Goal: Transaction & Acquisition: Purchase product/service

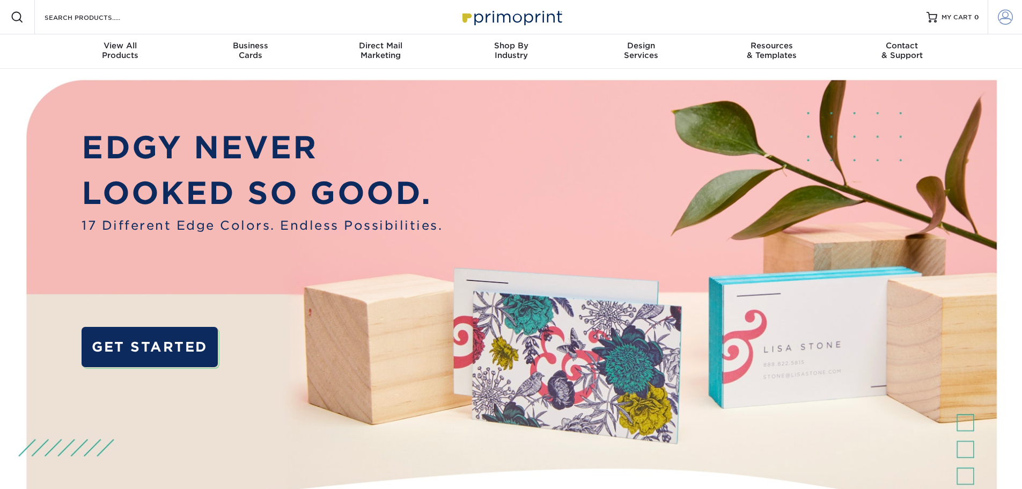
click at [1005, 11] on span at bounding box center [1005, 17] width 15 height 15
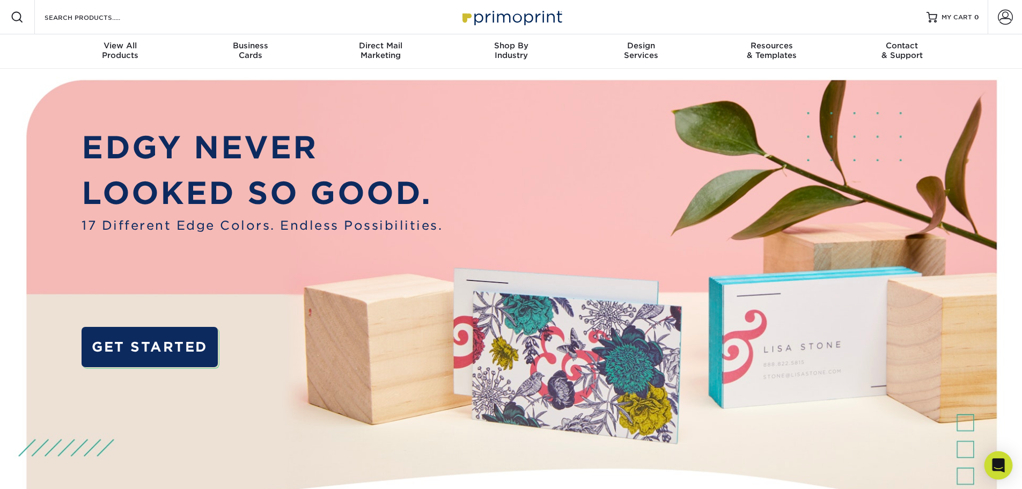
click at [994, 461] on icon "Open Intercom Messenger" at bounding box center [998, 465] width 12 height 14
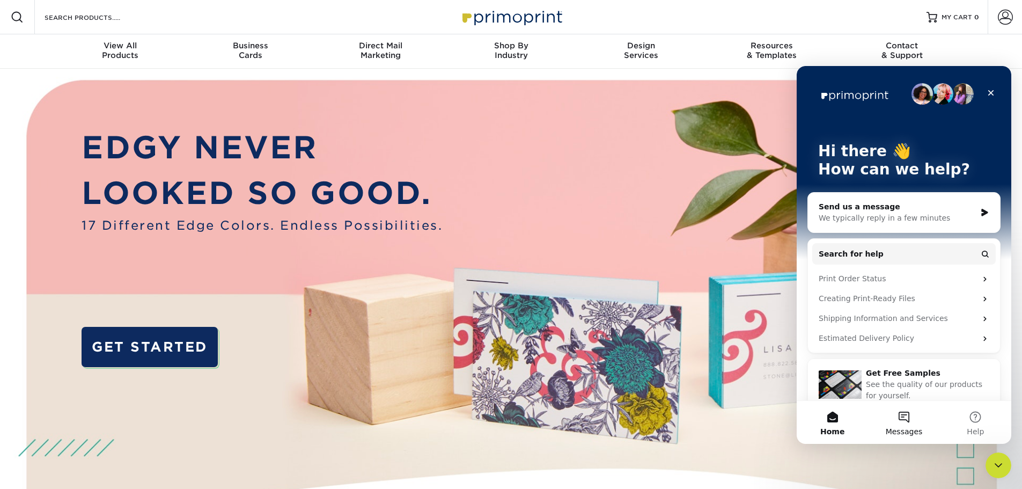
click at [909, 428] on span "Messages" at bounding box center [904, 432] width 37 height 8
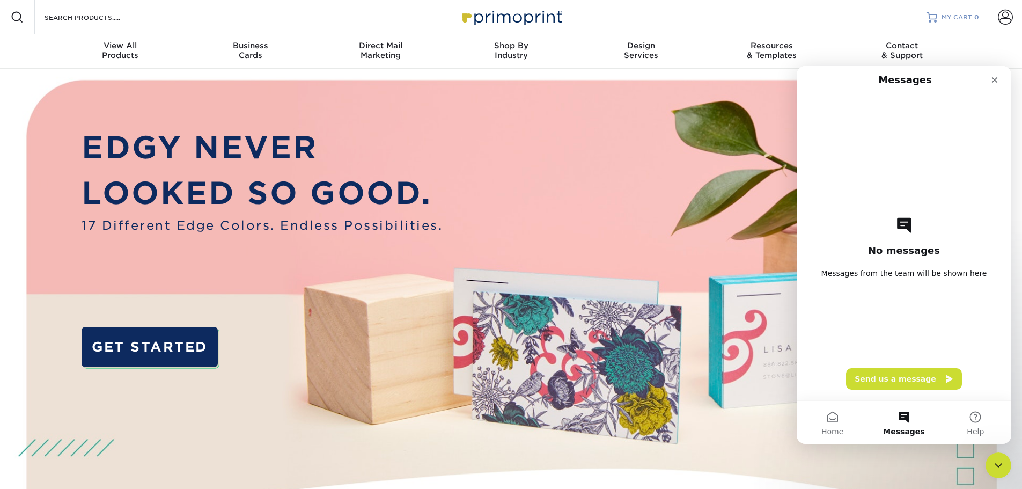
click at [945, 18] on span "MY CART" at bounding box center [957, 17] width 31 height 9
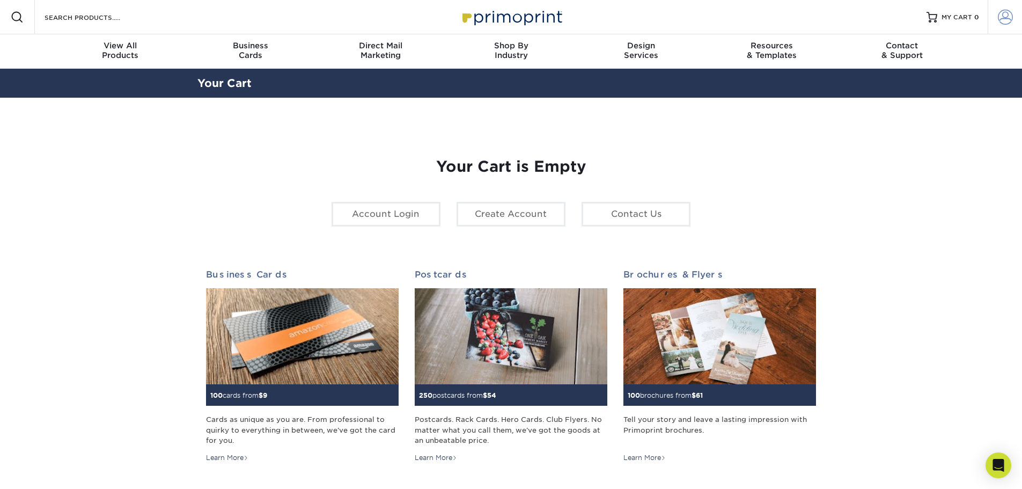
click at [1005, 18] on span at bounding box center [1005, 17] width 15 height 15
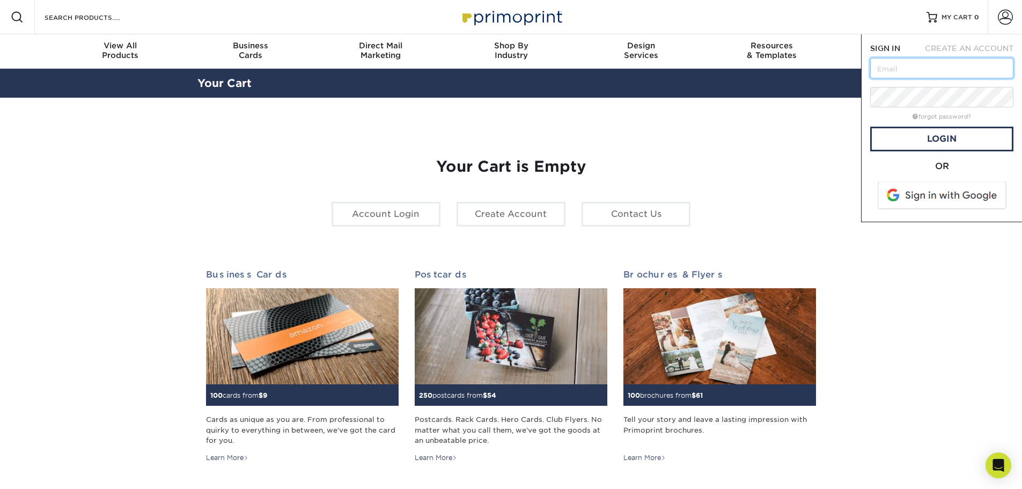
click at [945, 68] on input "text" at bounding box center [942, 68] width 143 height 20
click at [954, 65] on input "ashbrooks@" at bounding box center [942, 68] width 143 height 20
type input "ashbrooks@edgecontrols.com"
click at [936, 131] on link "Login" at bounding box center [942, 139] width 143 height 25
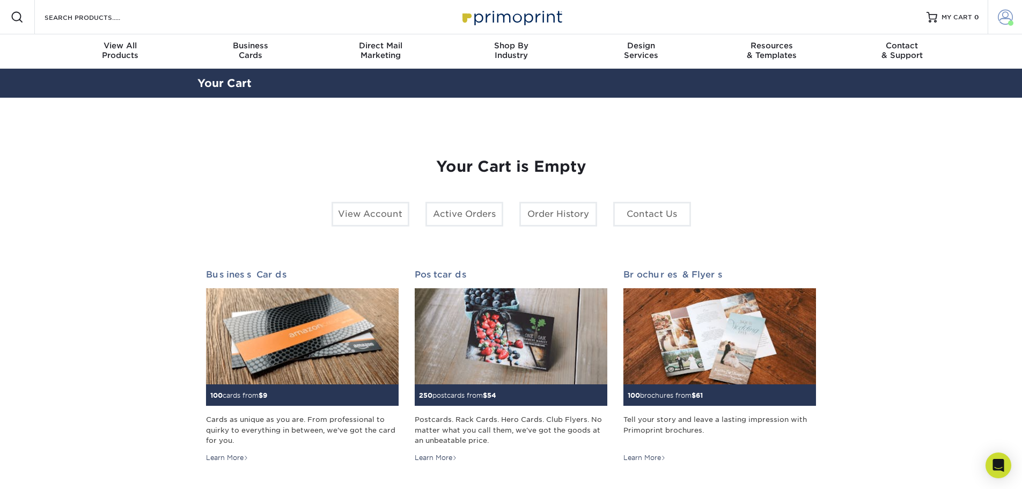
click at [1011, 17] on span at bounding box center [1005, 17] width 15 height 15
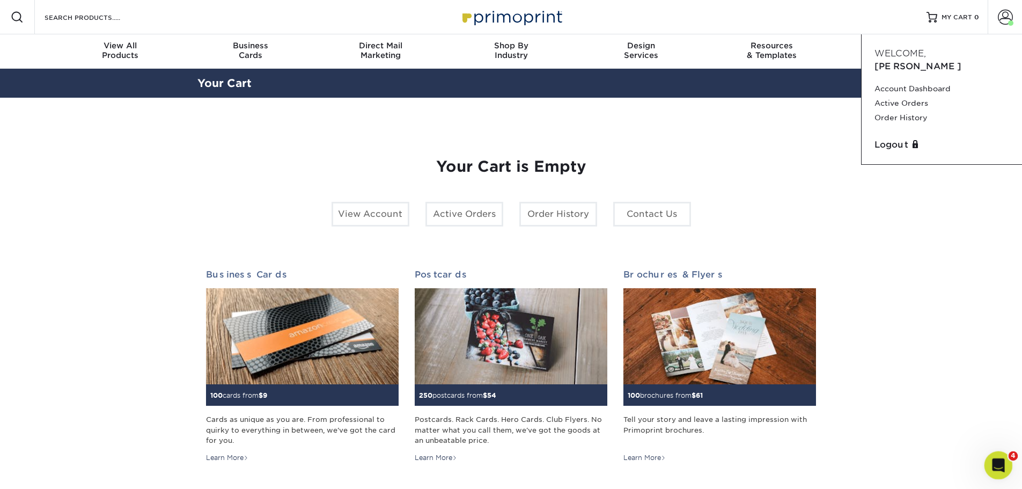
click at [1003, 465] on icon "Open Intercom Messenger" at bounding box center [998, 464] width 18 height 18
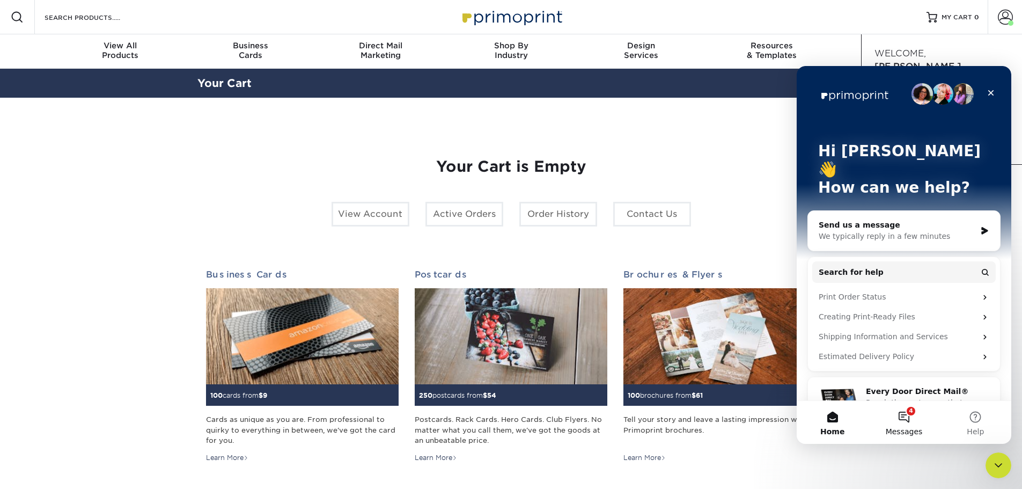
click at [898, 419] on button "4 Messages" at bounding box center [903, 422] width 71 height 43
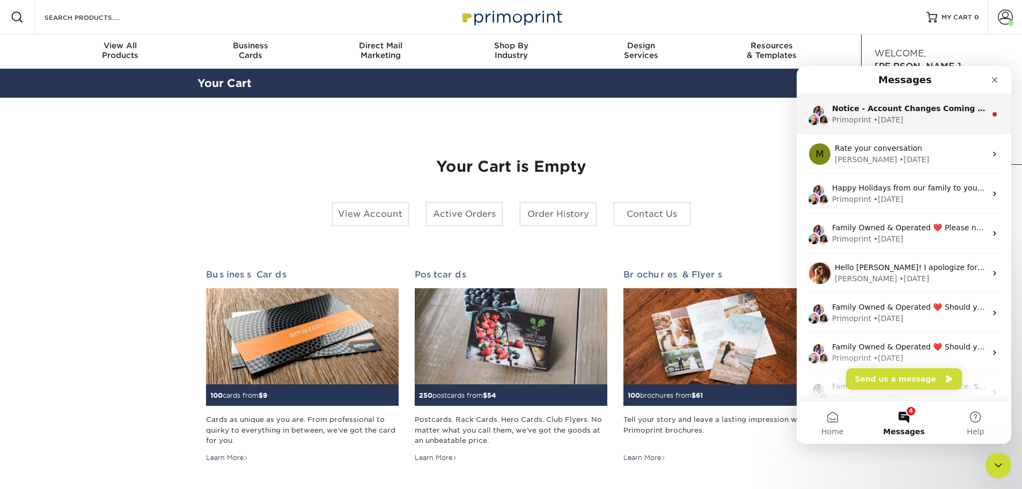
click at [955, 125] on div "Primoprint • 1w ago" at bounding box center [909, 119] width 154 height 11
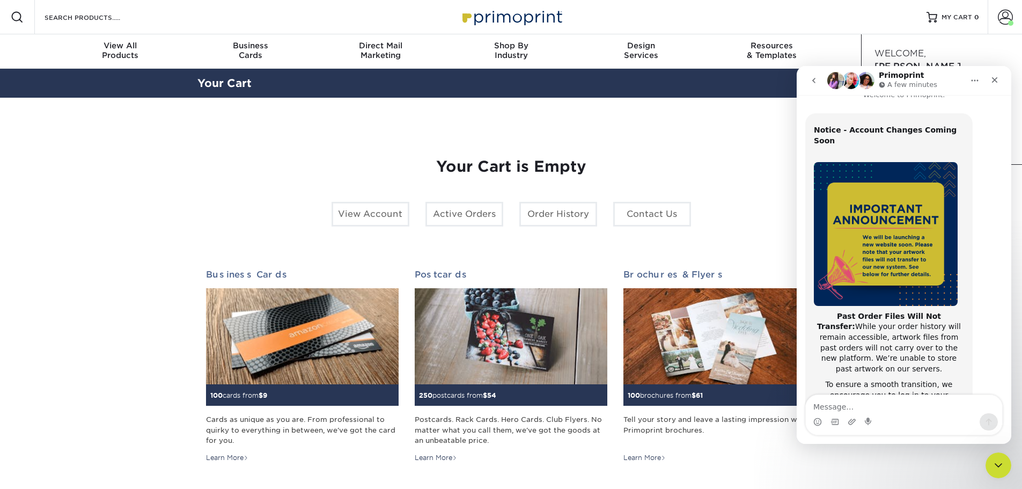
scroll to position [9, 0]
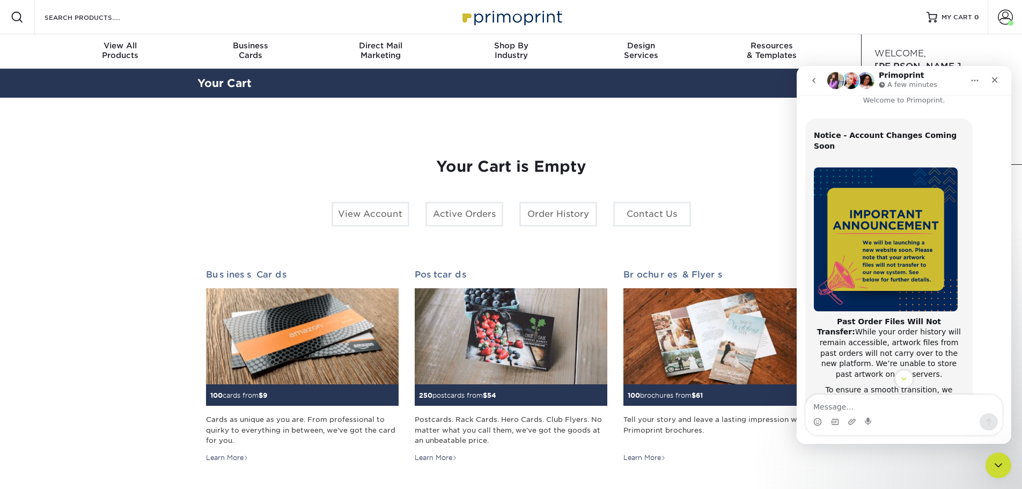
click at [813, 80] on icon "go back" at bounding box center [814, 80] width 3 height 5
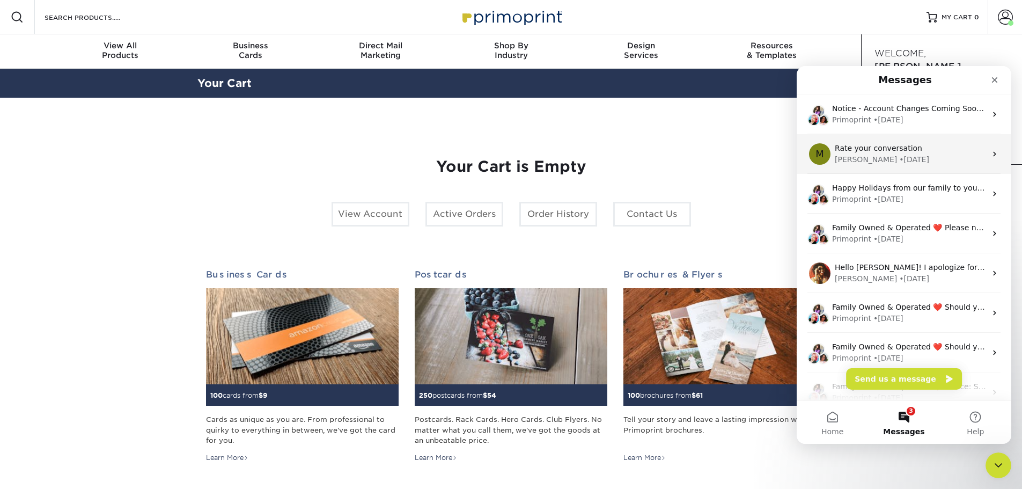
click at [919, 159] on div "Michael • 41w ago" at bounding box center [910, 159] width 151 height 11
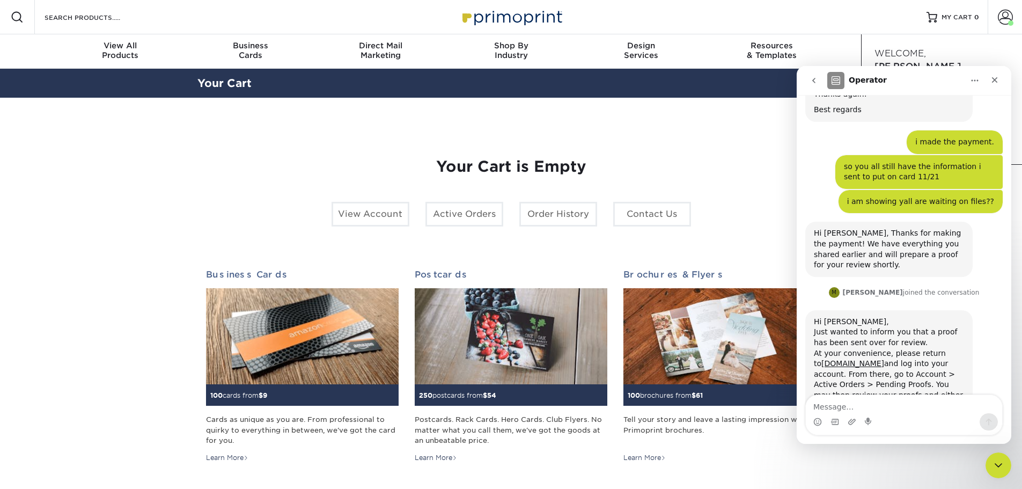
scroll to position [2397, 0]
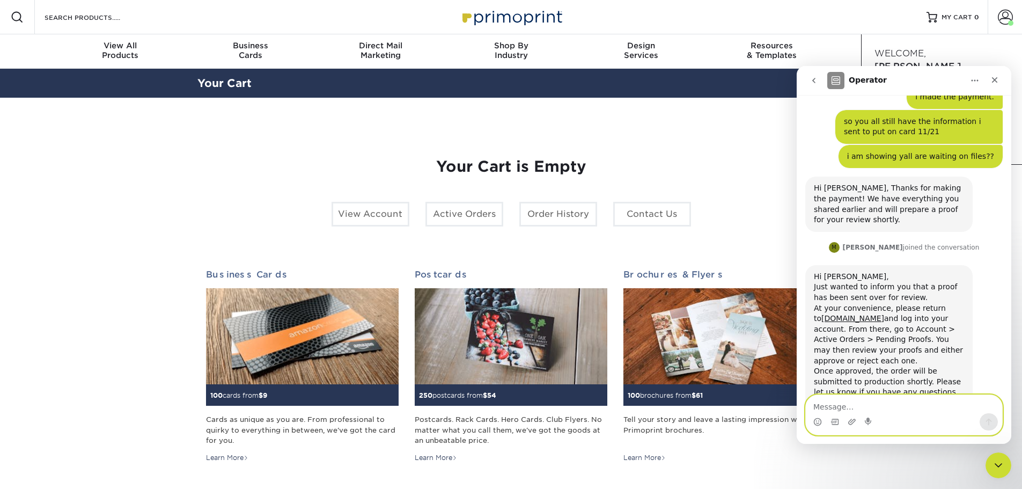
click at [840, 406] on textarea "Message…" at bounding box center [904, 404] width 196 height 18
type textarea "Hi, can i place an order with my last template?"
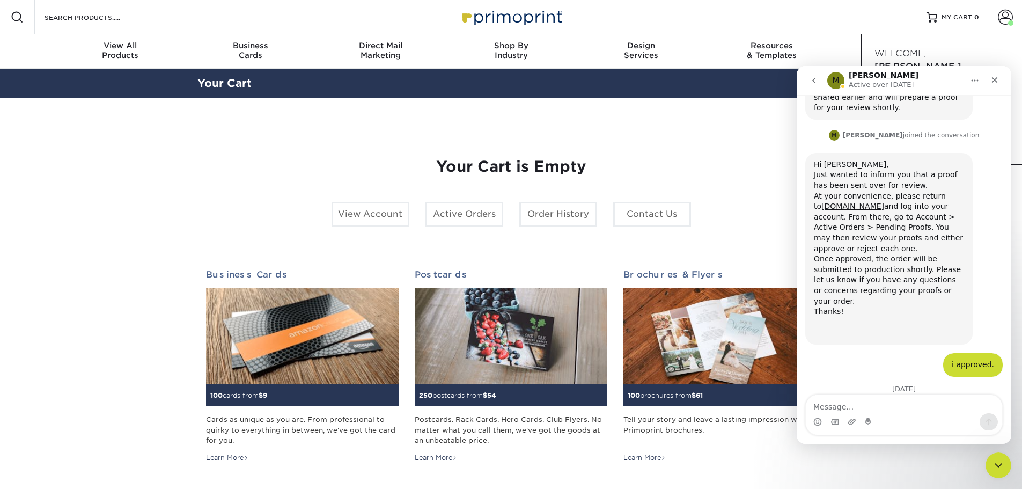
click at [814, 78] on icon "go back" at bounding box center [814, 80] width 9 height 9
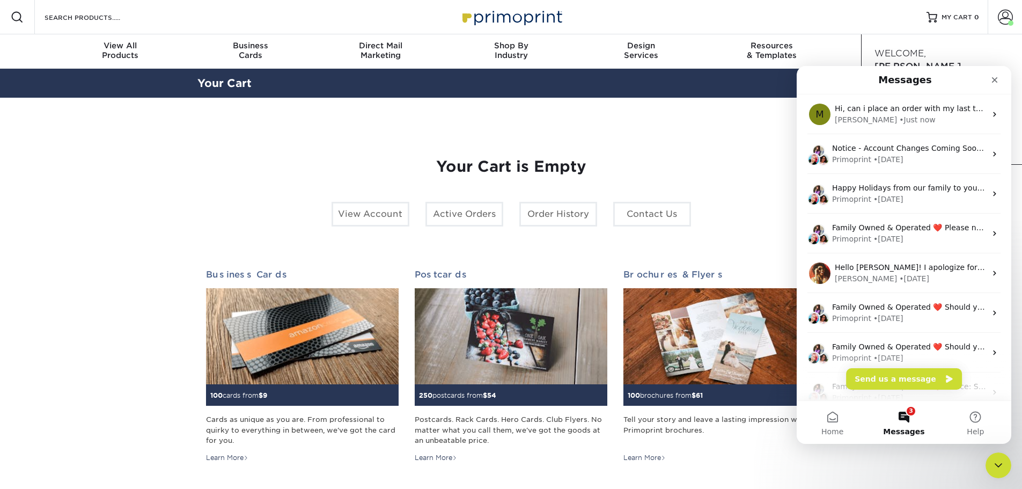
scroll to position [0, 0]
click at [892, 384] on button "Send us a message" at bounding box center [904, 378] width 116 height 21
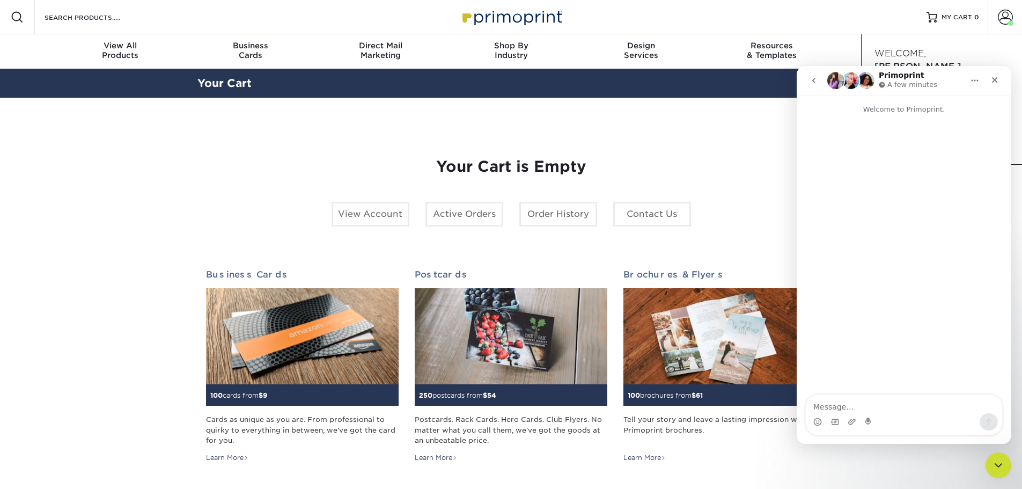
click at [862, 404] on textarea "Message…" at bounding box center [904, 404] width 196 height 18
type textarea "Hi can i place an order with my last template?"
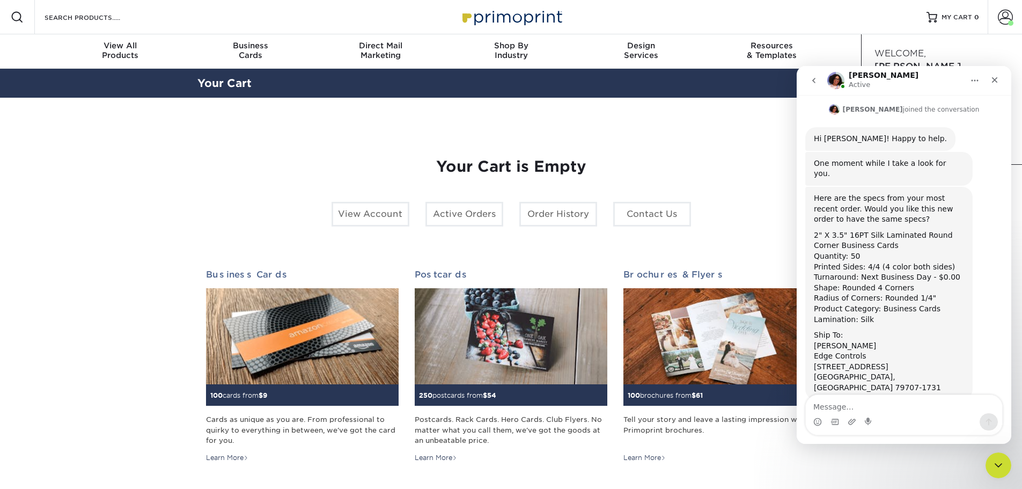
scroll to position [74, 0]
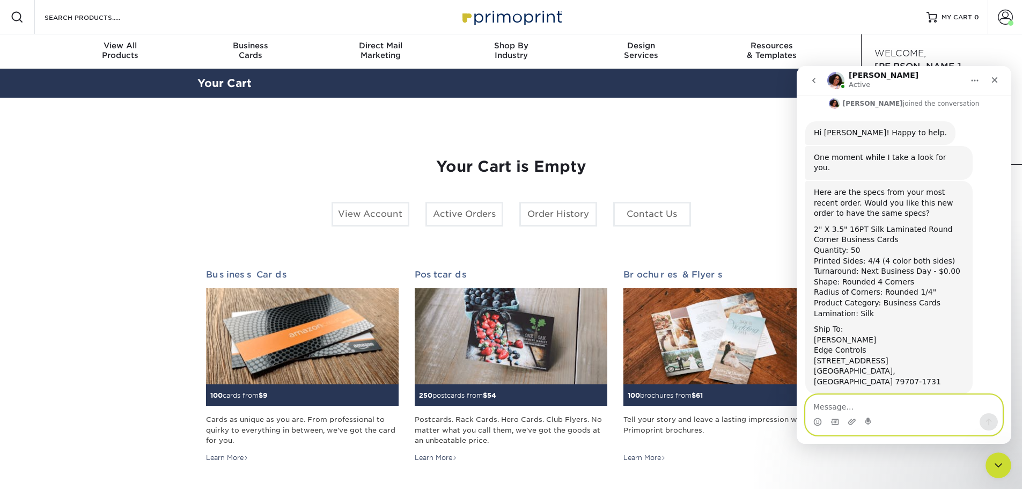
click at [900, 405] on textarea "Message…" at bounding box center [904, 404] width 196 height 18
type textarea "corrrect"
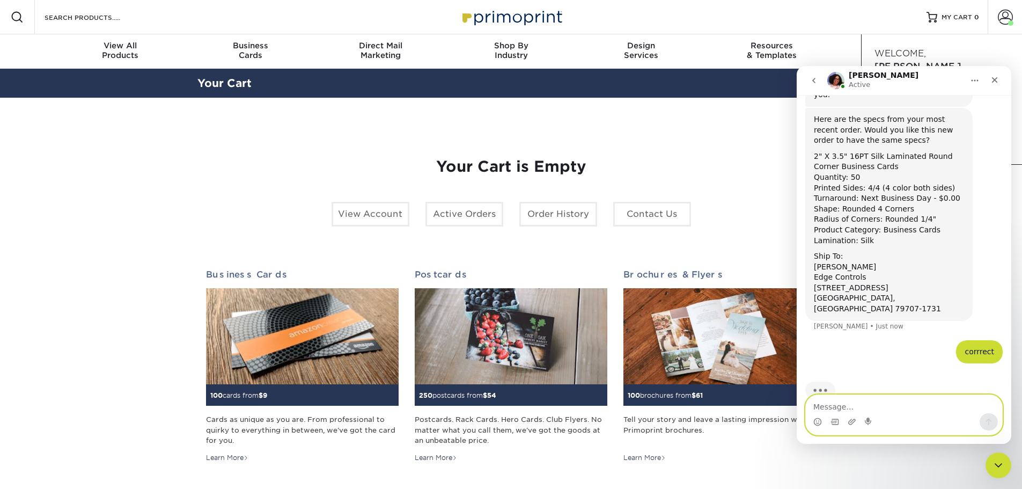
scroll to position [147, 0]
type textarea "if i can speed up delivery"
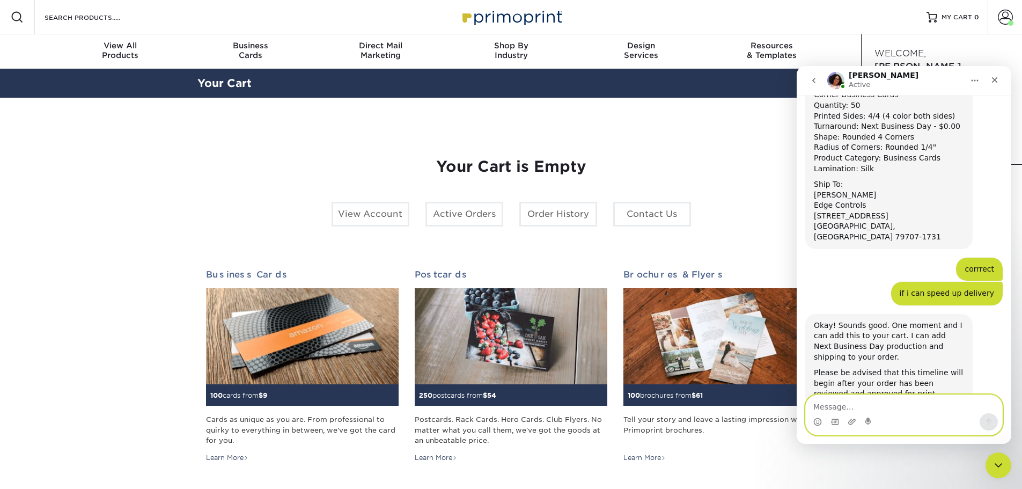
scroll to position [220, 0]
type textarea "thank you"
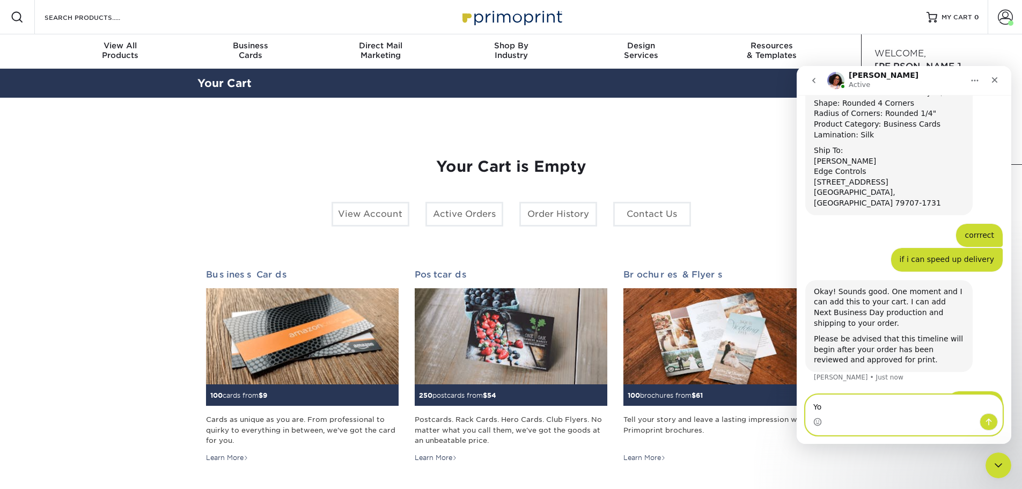
type textarea "Y"
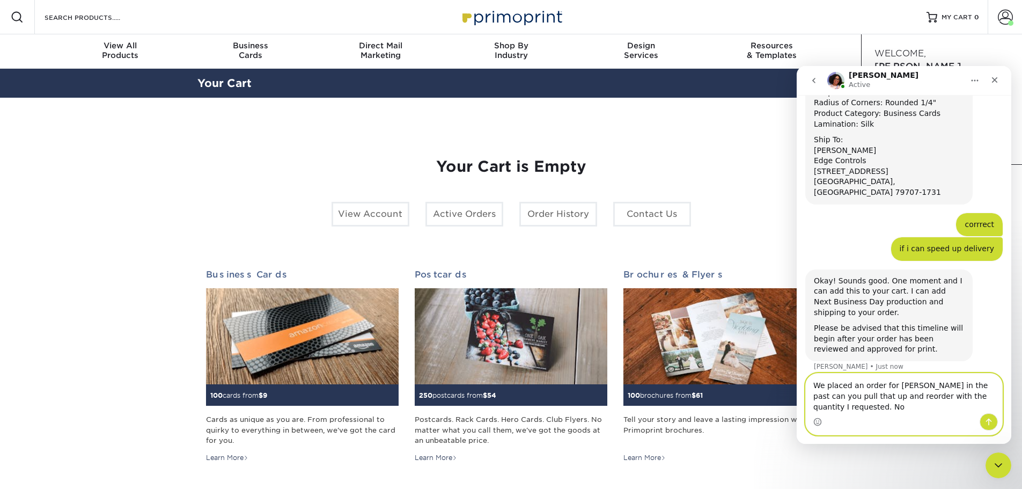
scroll to position [274, 0]
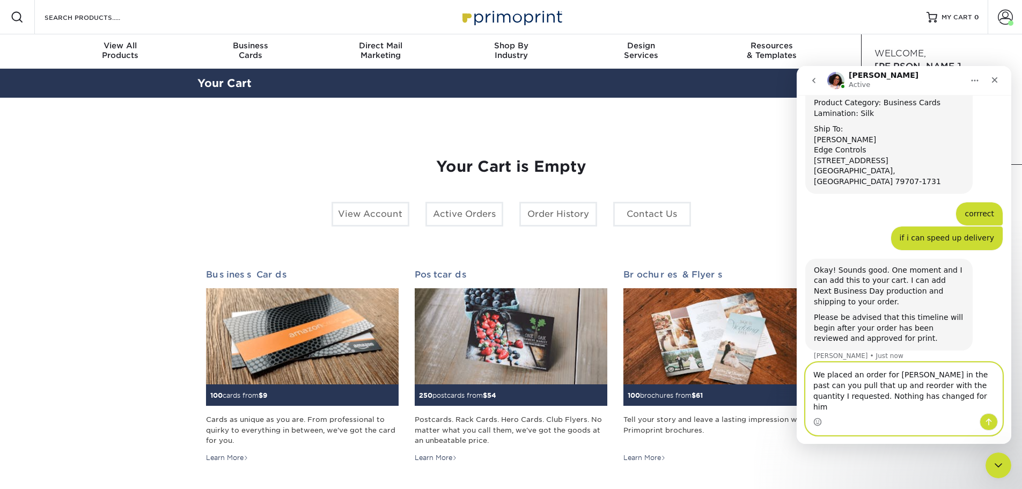
type textarea "We placed an order for [PERSON_NAME] in the past can you pull that up and reord…"
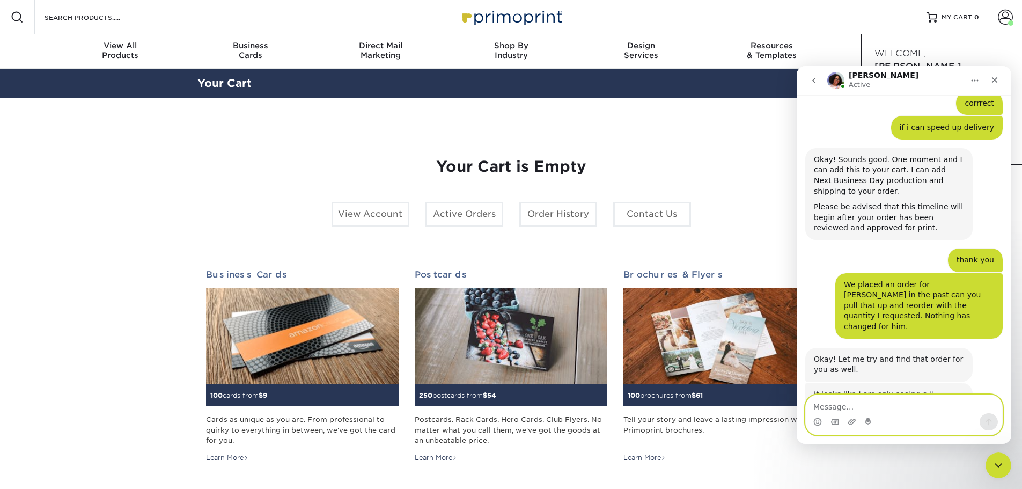
scroll to position [386, 0]
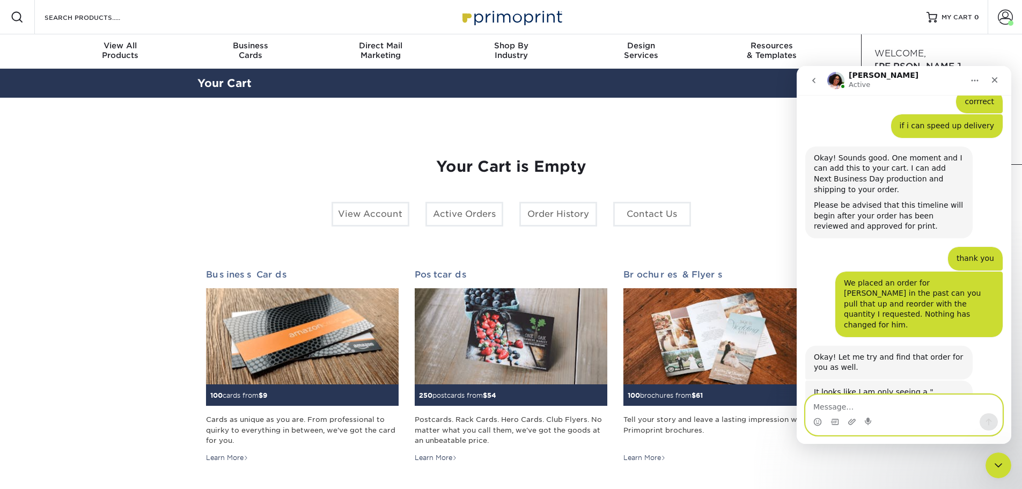
click at [920, 413] on textarea "Message…" at bounding box center [904, 404] width 196 height 18
type textarea "whoops thats what i meant."
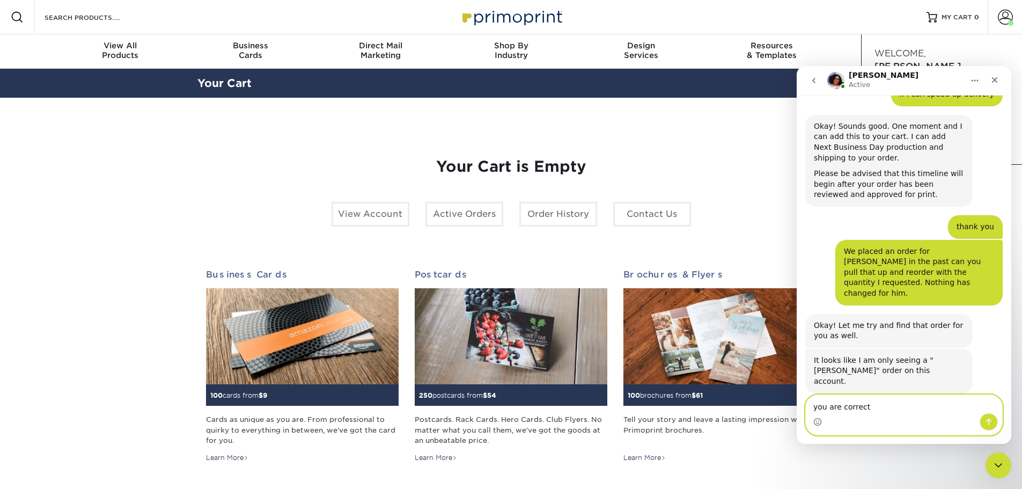
type textarea "you are correct."
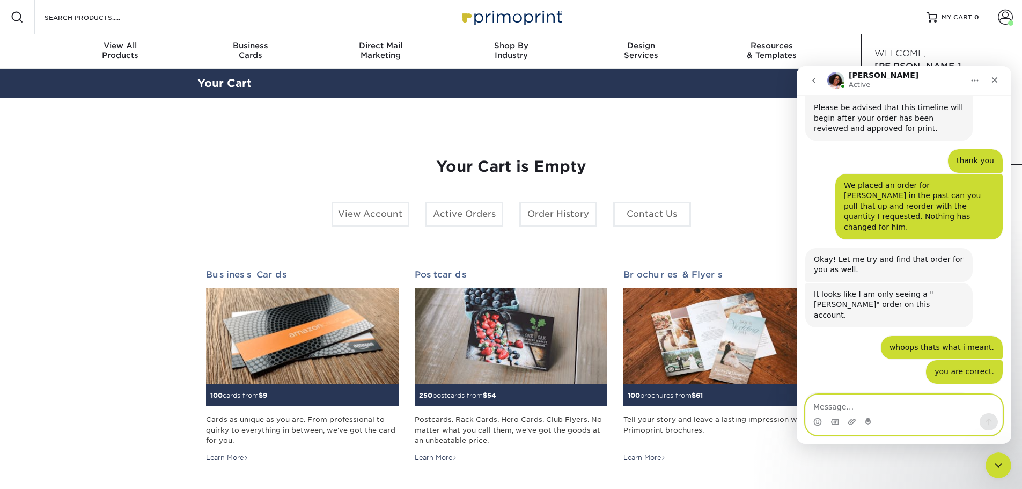
scroll to position [485, 0]
click at [874, 400] on textarea "Message…" at bounding box center [904, 404] width 196 height 18
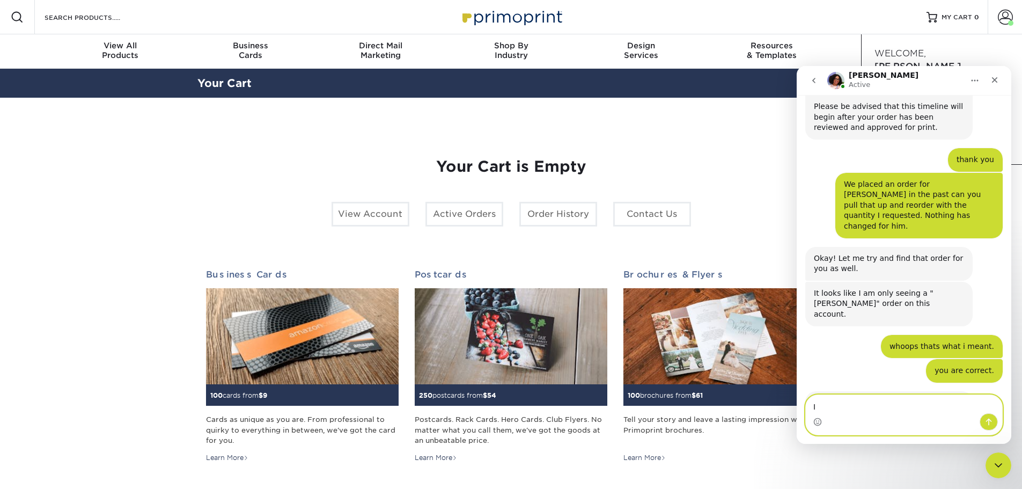
type textarea "I"
type textarea "C"
type textarea "I"
drag, startPoint x: 848, startPoint y: 407, endPoint x: 782, endPoint y: 393, distance: 67.5
click at [797, 393] on html "Avery Active Welcome to Primoprint. Hi can i place an order with my last templa…" at bounding box center [904, 255] width 215 height 378
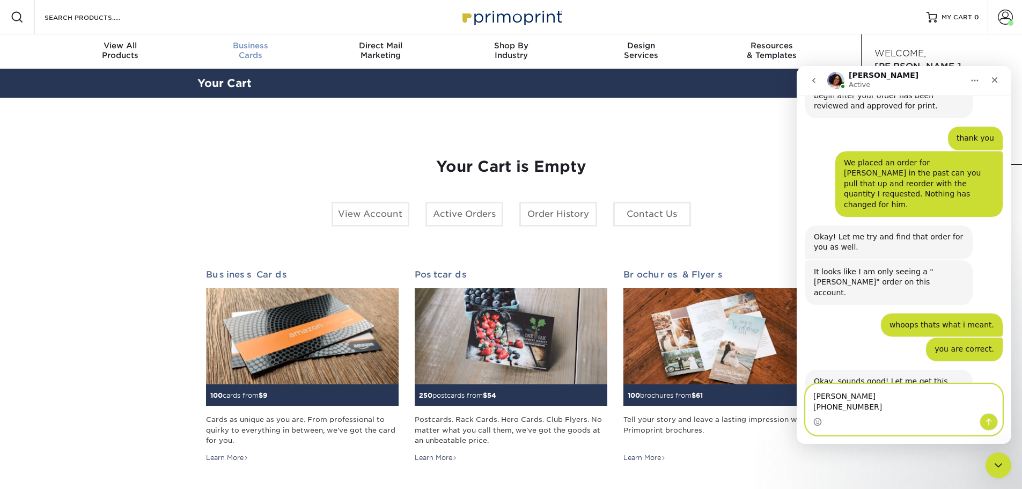
scroll to position [547, 0]
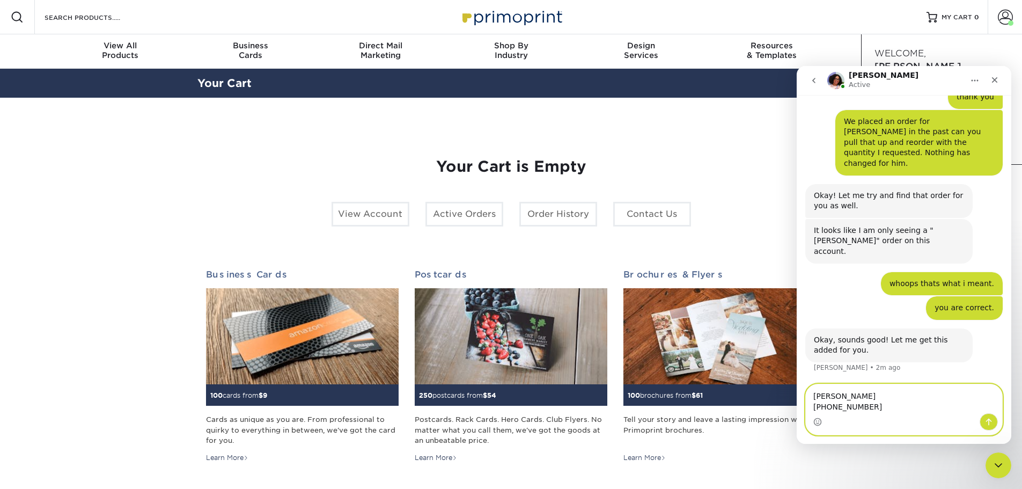
click at [839, 407] on textarea "Cisco Rodriguez 432-766-7756" at bounding box center [904, 398] width 196 height 29
paste textarea "[EMAIL_ADDRESS][DOMAIN_NAME]"
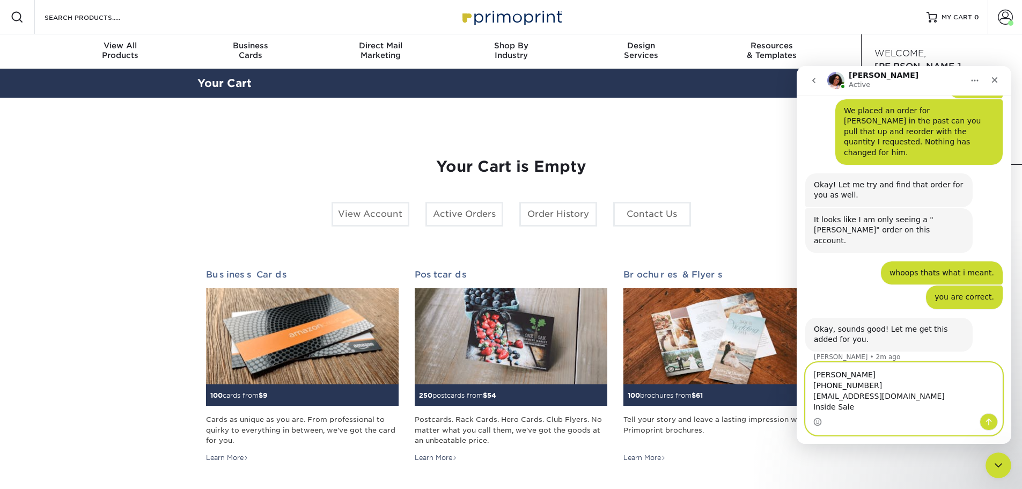
type textarea "Cisco Rodriguez 432-766-7756 frodriguez@edgecontrols.com Inside Sales"
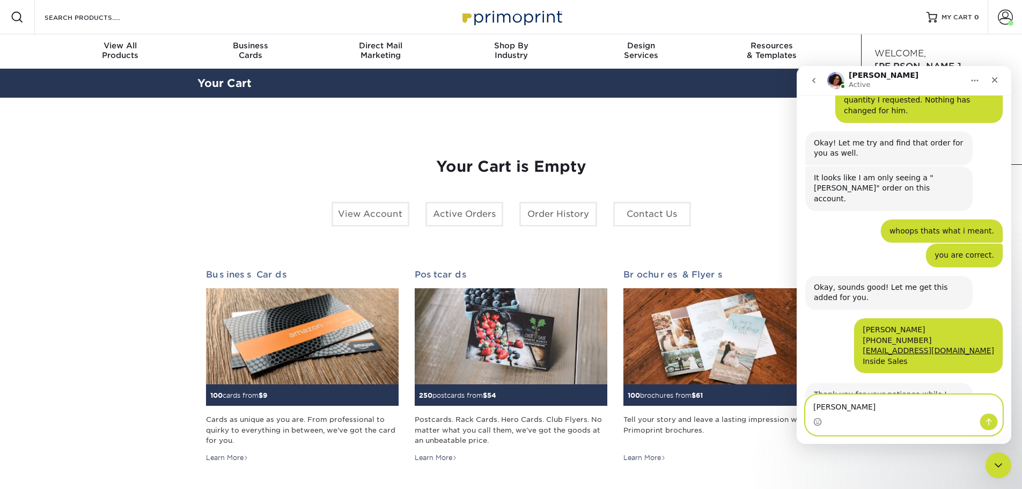
scroll to position [670, 0]
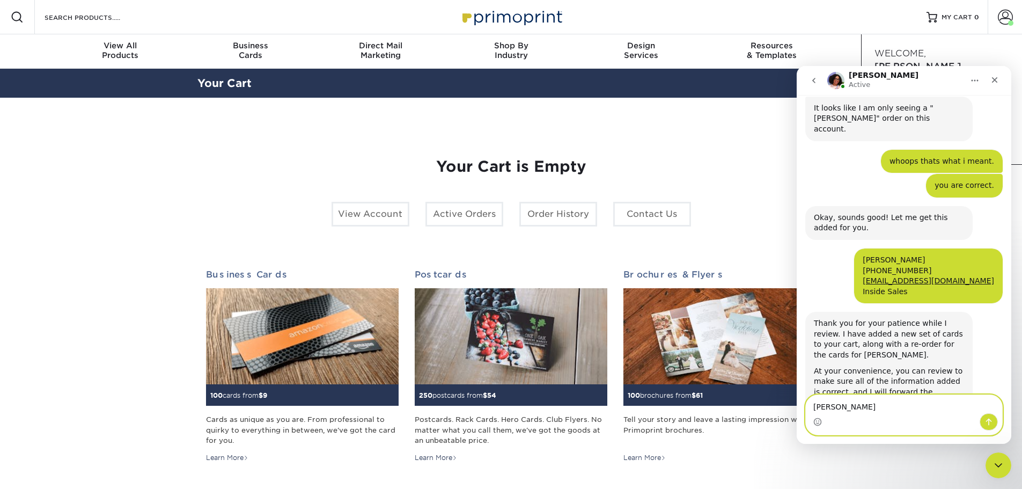
drag, startPoint x: 842, startPoint y: 408, endPoint x: 814, endPoint y: 408, distance: 28.4
click at [814, 408] on textarea "Todd Scott tscott" at bounding box center [904, 404] width 196 height 18
paste textarea "+14323013652"
click at [823, 407] on textarea "Todd Scott +14323013652" at bounding box center [904, 398] width 196 height 29
click at [872, 408] on textarea "Todd Scott 432-301-3652" at bounding box center [904, 398] width 196 height 29
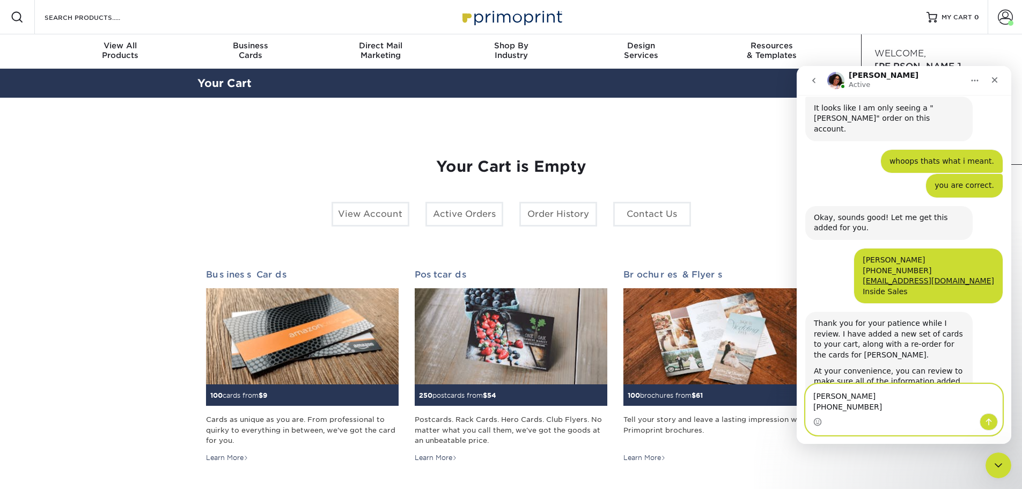
scroll to position [681, 0]
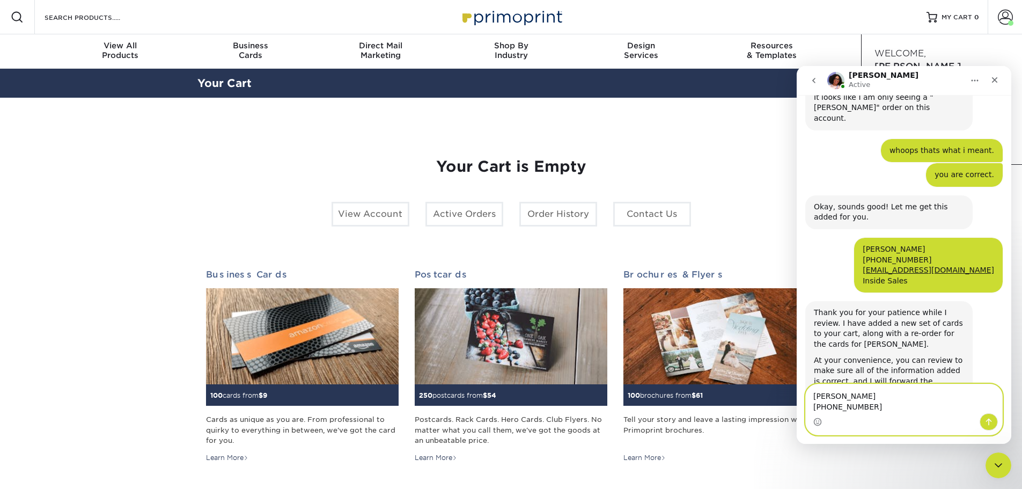
paste textarea "[EMAIL_ADDRESS][DOMAIN_NAME]"
type textarea "Todd Scott 432-301-3652 tscott@edgecontrols.com"
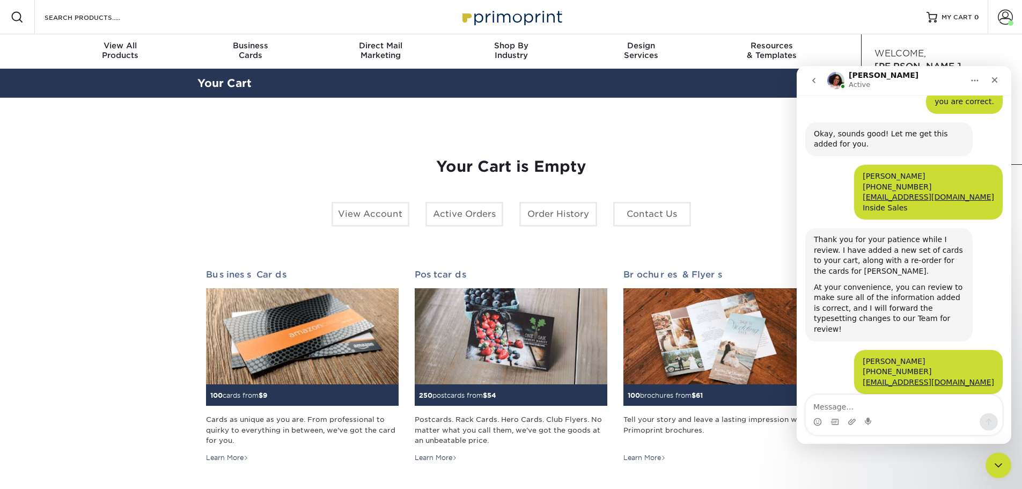
scroll to position [755, 0]
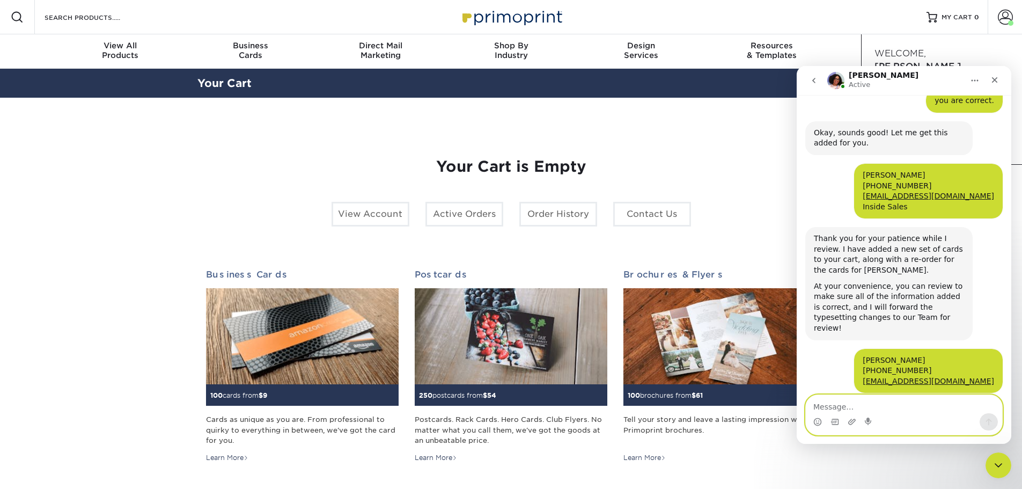
click at [871, 408] on textarea "Message…" at bounding box center [904, 404] width 196 height 18
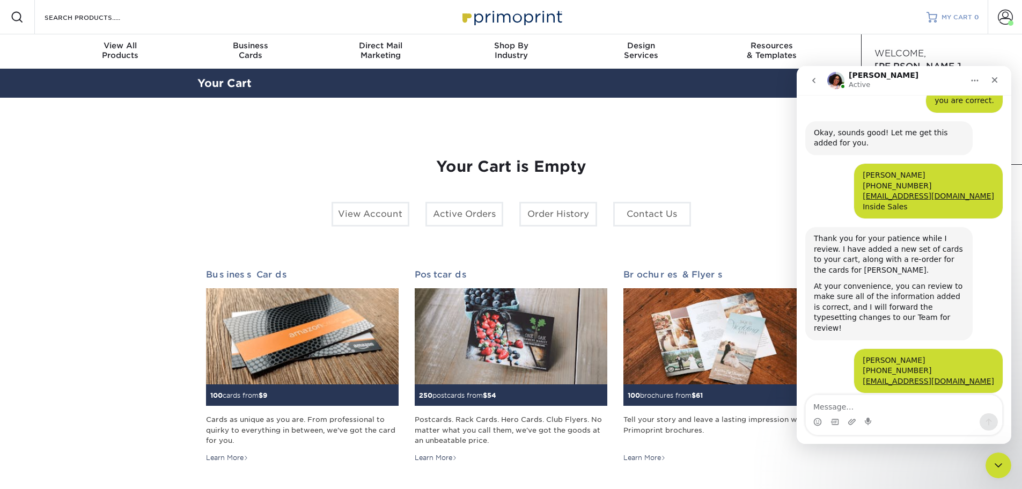
click at [971, 9] on link "MY CART 0" at bounding box center [953, 17] width 53 height 34
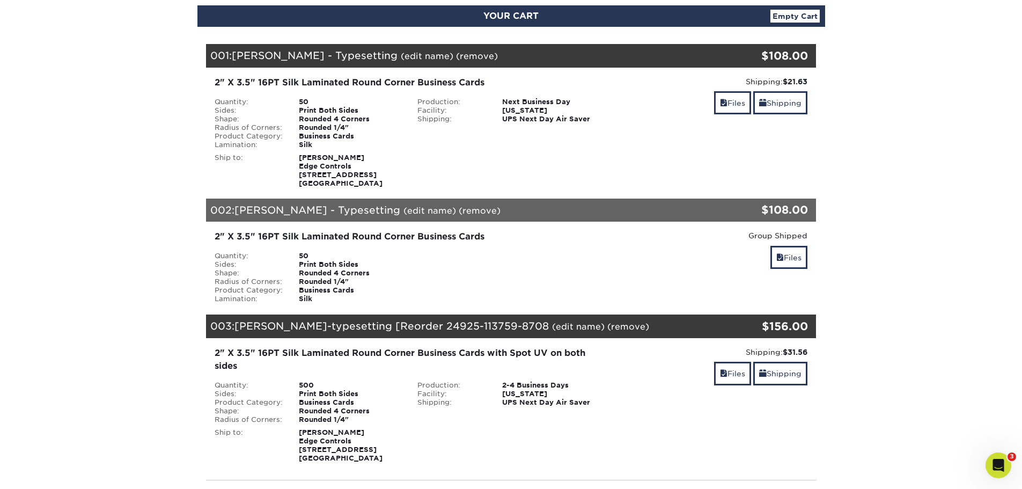
scroll to position [107, 0]
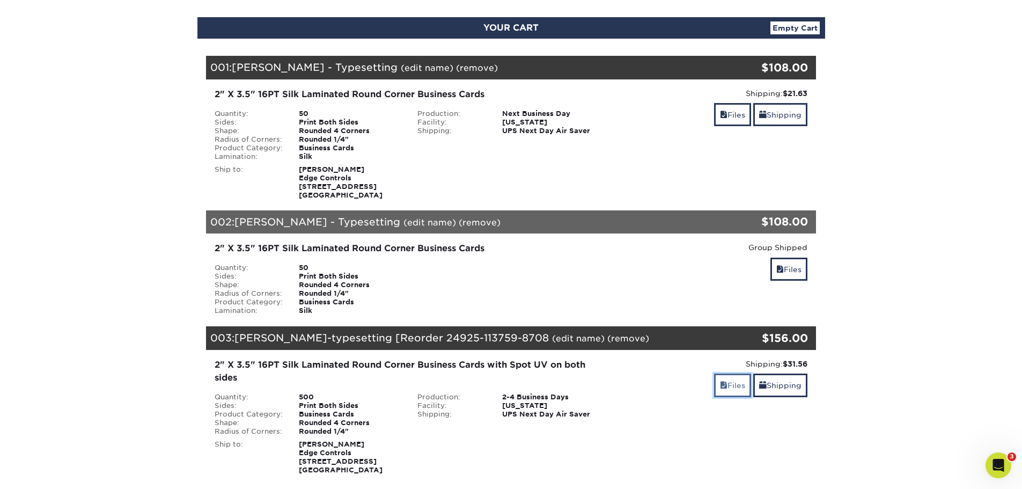
click at [733, 385] on link "Files" at bounding box center [732, 385] width 37 height 23
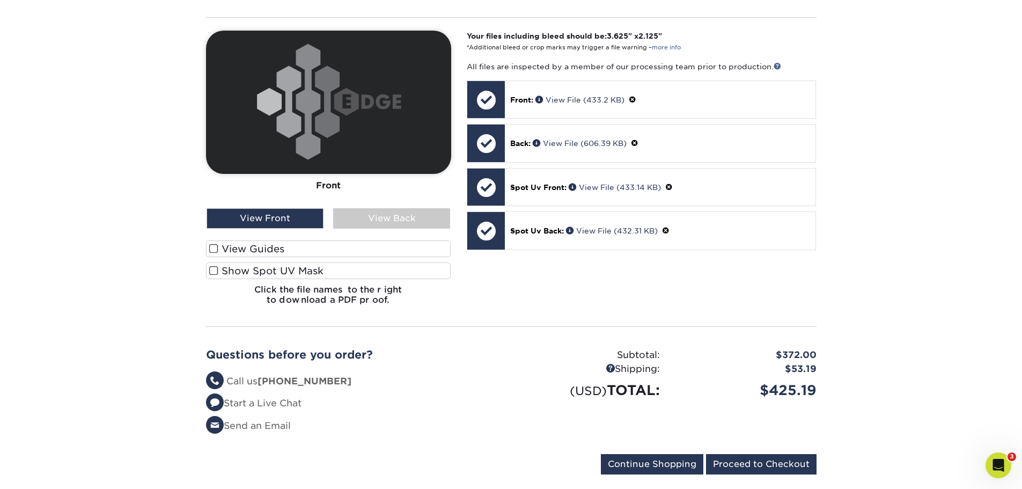
scroll to position [429, 0]
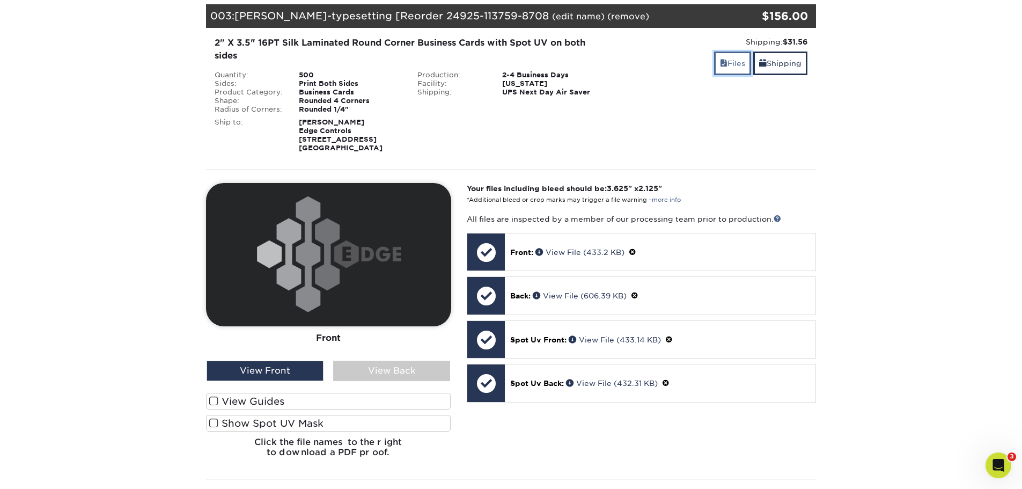
click at [734, 67] on link "Files" at bounding box center [732, 63] width 37 height 23
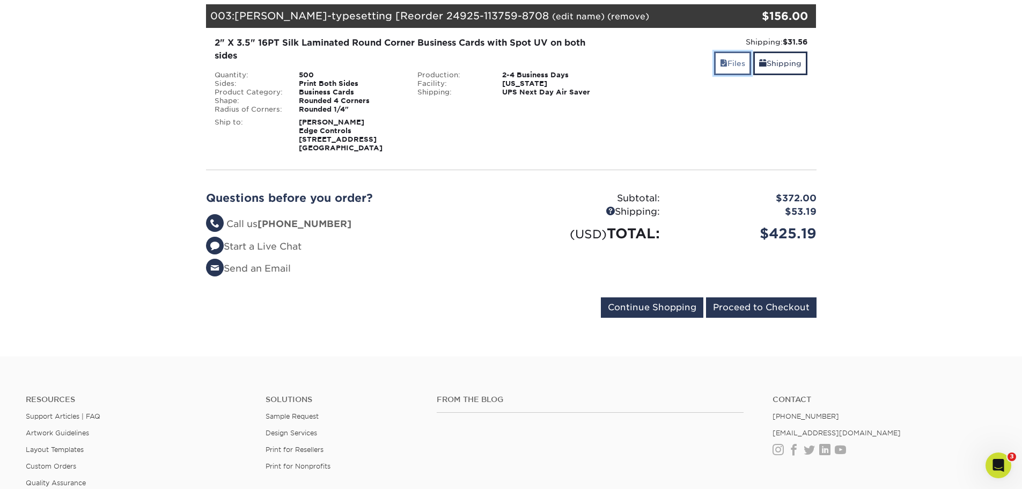
click at [720, 65] on span at bounding box center [724, 63] width 8 height 9
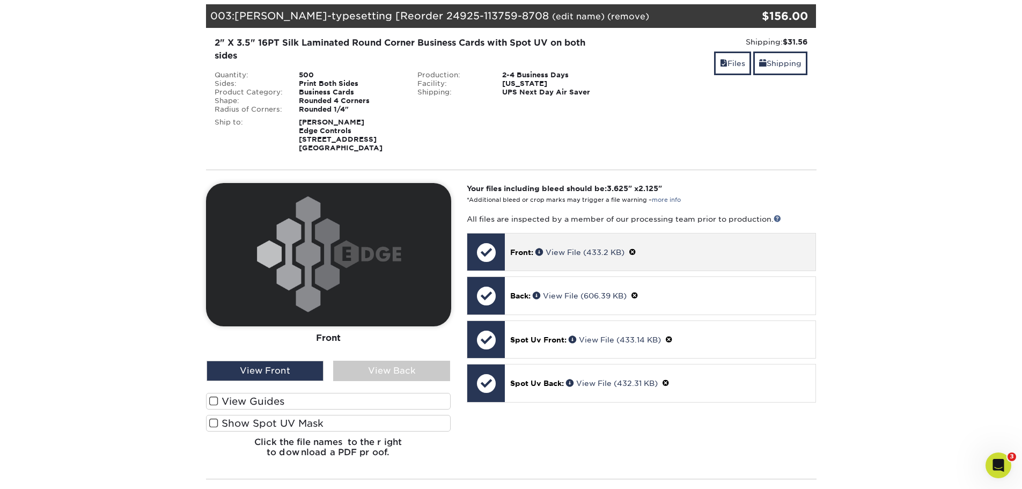
click at [528, 250] on span "Front:" at bounding box center [521, 252] width 23 height 9
click at [487, 248] on div at bounding box center [486, 252] width 38 height 38
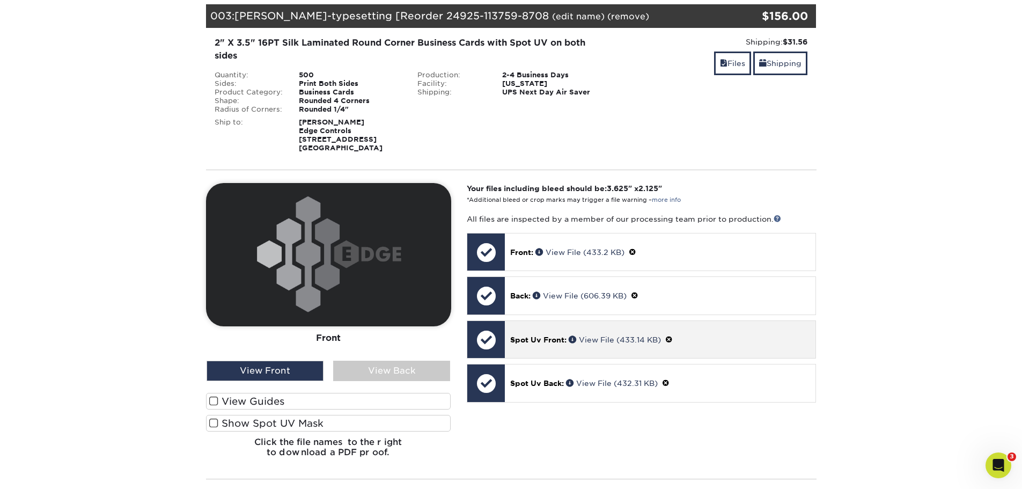
click at [520, 341] on span "Spot Uv Front:" at bounding box center [538, 339] width 56 height 9
click at [215, 404] on span at bounding box center [213, 401] width 9 height 10
click at [0, 0] on input "View Guides" at bounding box center [0, 0] width 0 height 0
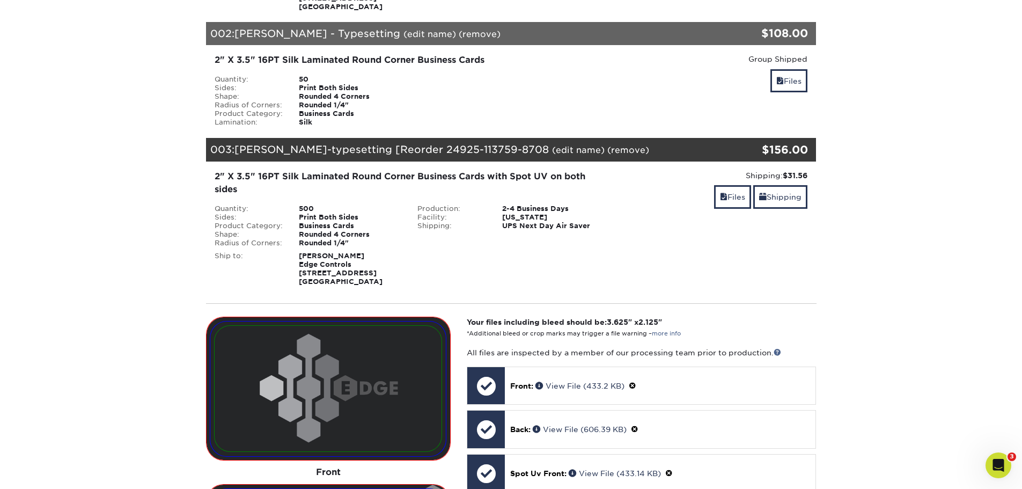
scroll to position [161, 0]
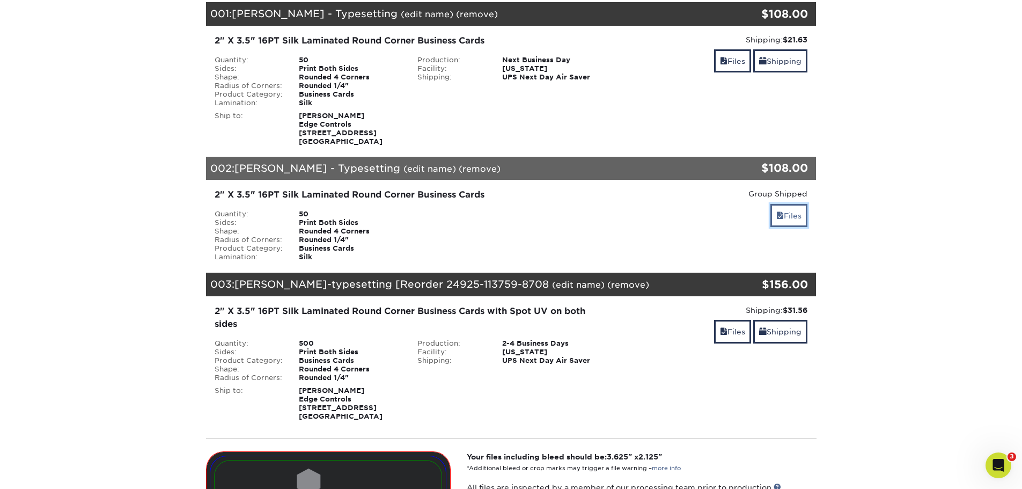
click at [781, 214] on span at bounding box center [781, 215] width 8 height 9
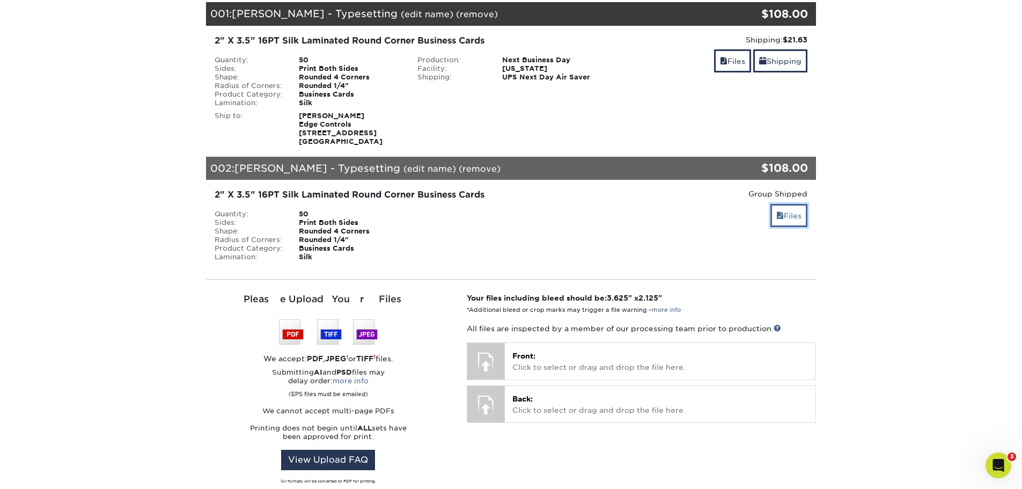
click at [777, 207] on link "Files" at bounding box center [789, 215] width 37 height 23
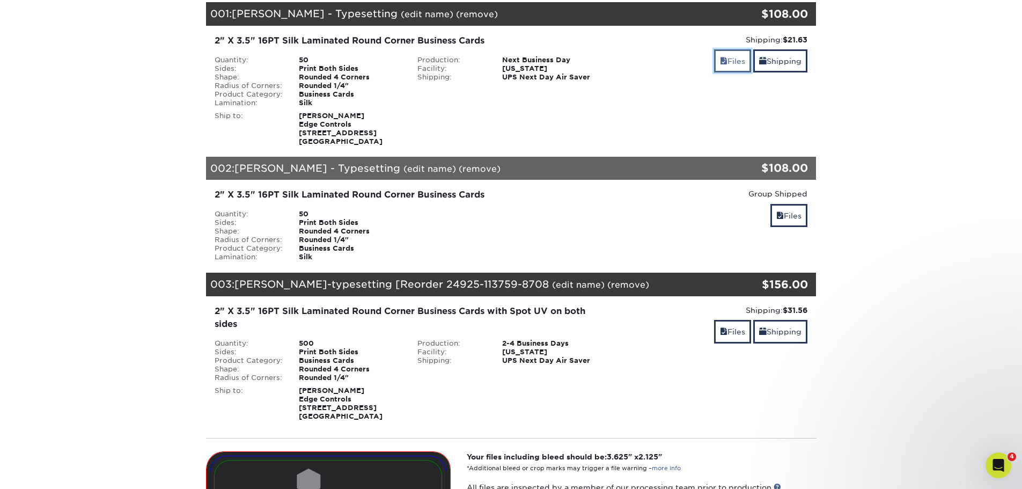
click at [733, 59] on link "Files" at bounding box center [732, 60] width 37 height 23
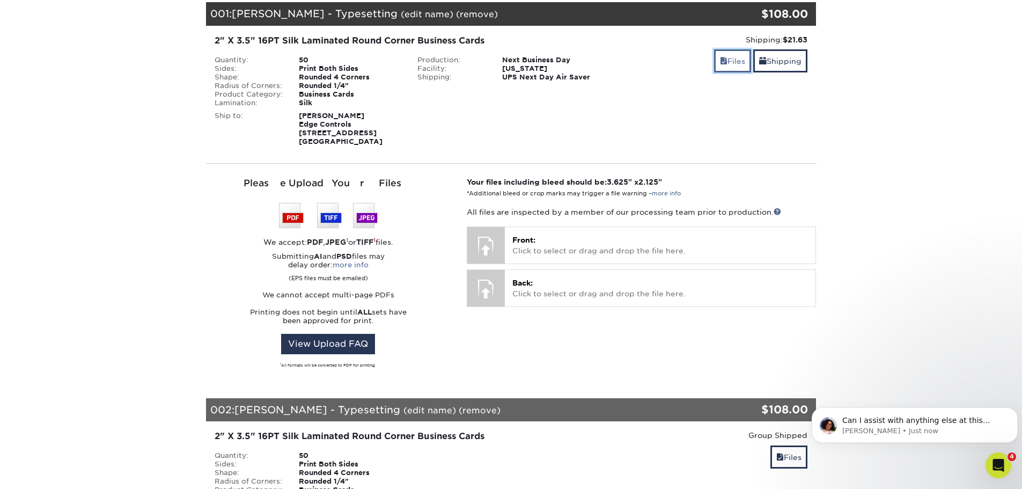
click at [728, 60] on link "Files" at bounding box center [732, 60] width 37 height 23
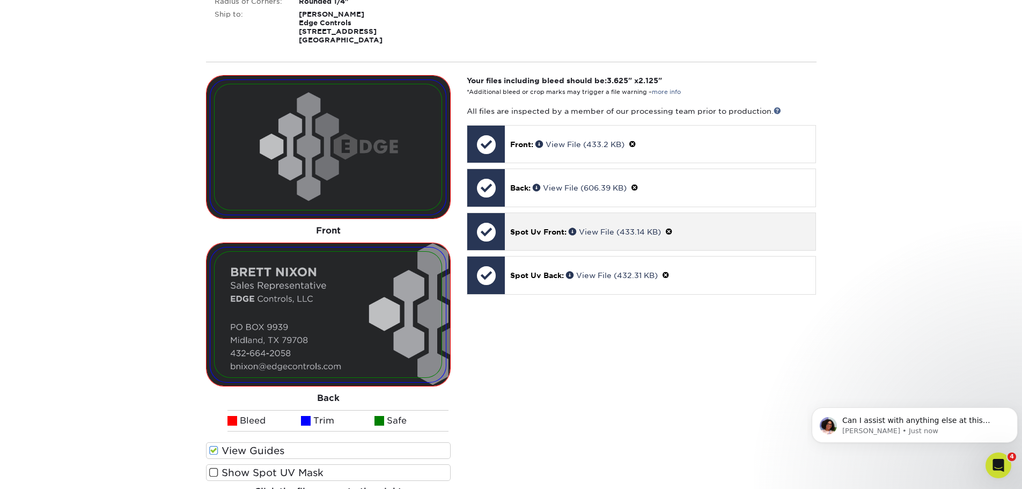
scroll to position [537, 0]
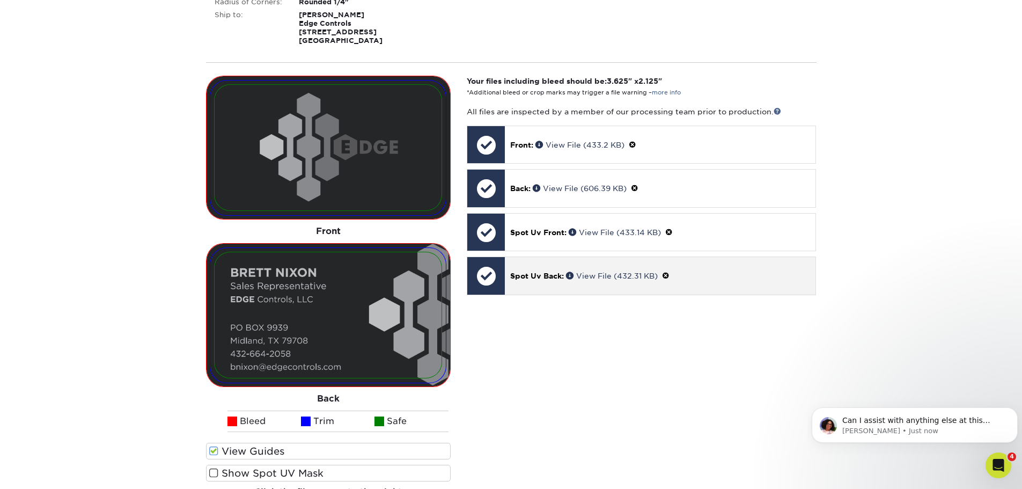
click at [540, 271] on p "Spot Uv Back: View File (432.31 KB)" at bounding box center [660, 275] width 300 height 11
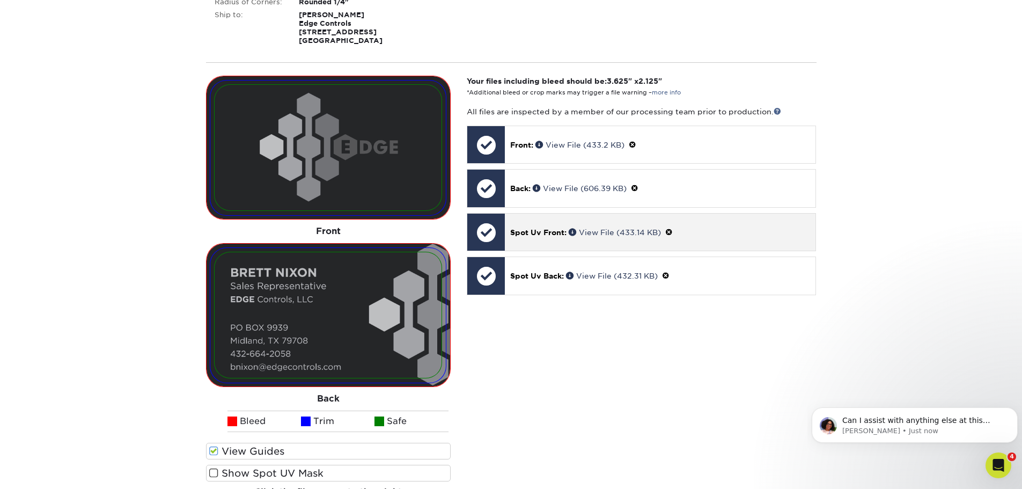
click at [544, 227] on p "Spot Uv Front: View File (433.14 KB)" at bounding box center [660, 231] width 300 height 11
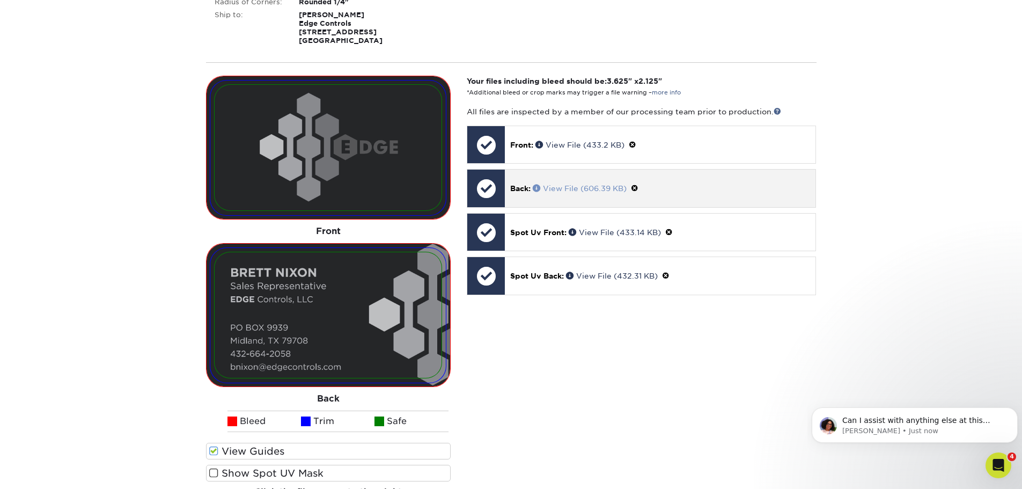
click at [551, 189] on link "View File (606.39 KB)" at bounding box center [580, 188] width 94 height 9
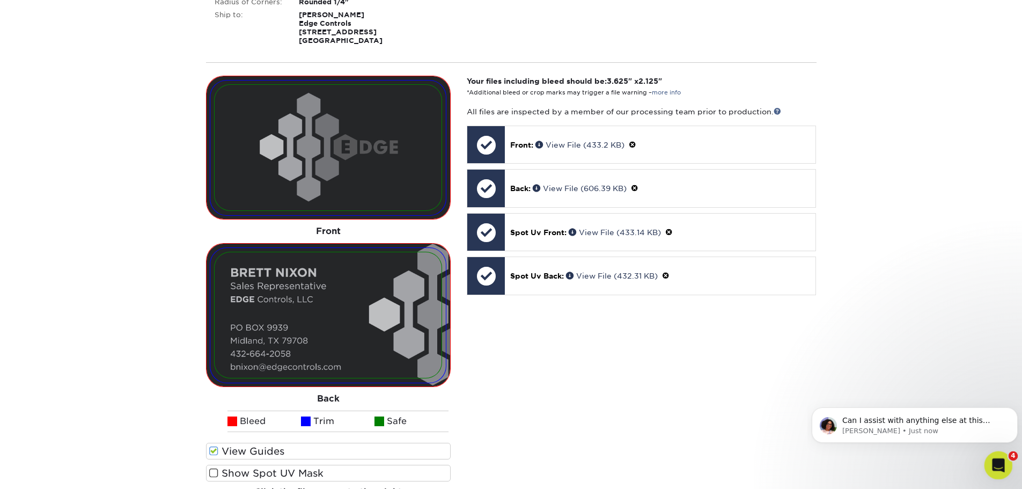
click at [999, 465] on icon "Open Intercom Messenger" at bounding box center [998, 464] width 18 height 18
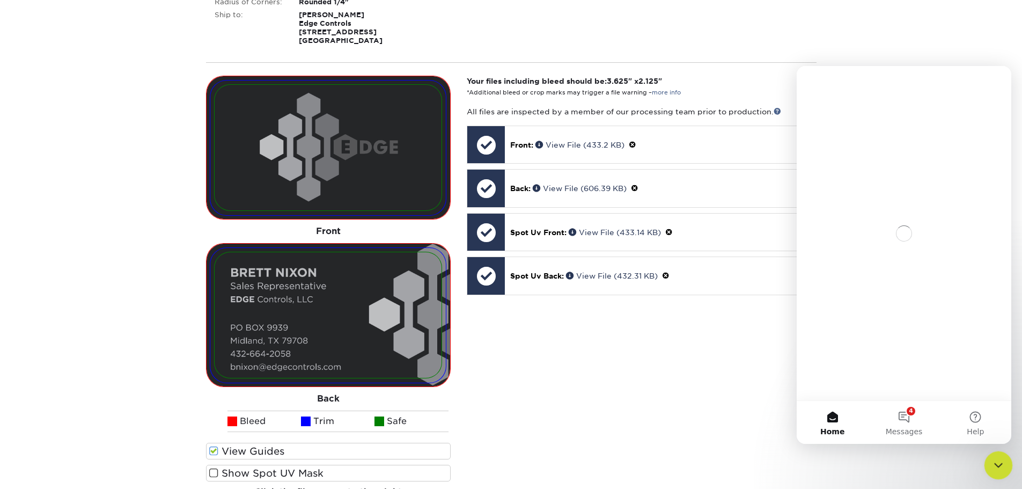
scroll to position [0, 0]
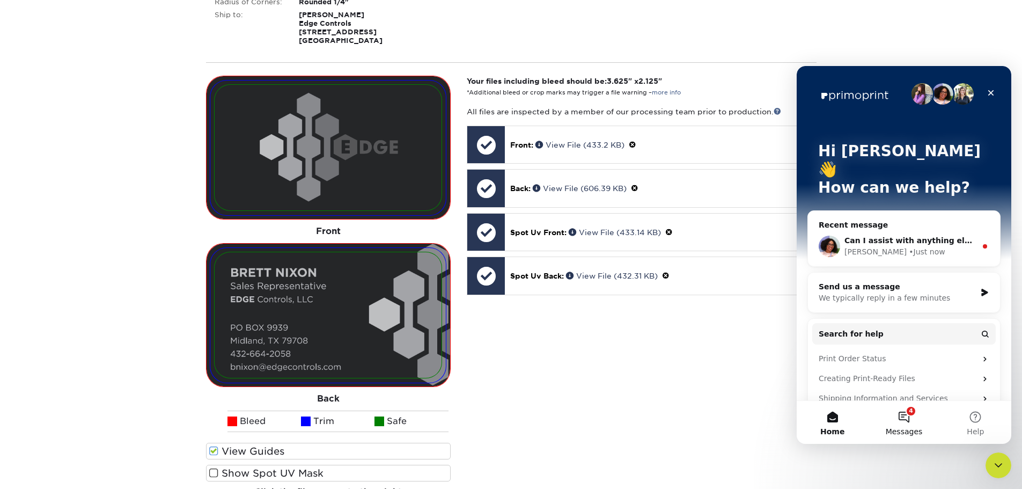
click at [890, 423] on button "4 Messages" at bounding box center [903, 422] width 71 height 43
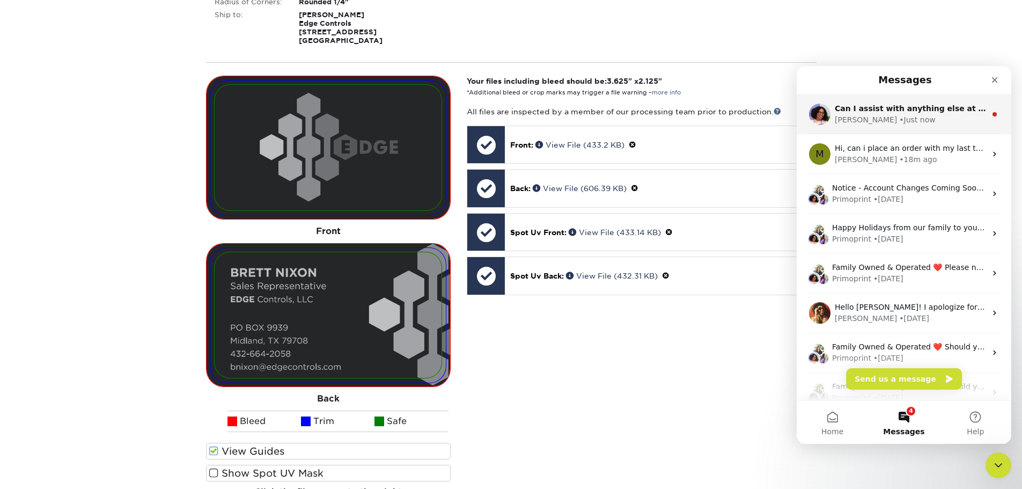
click at [901, 114] on div "Can I assist with anything else at this time?" at bounding box center [910, 108] width 151 height 11
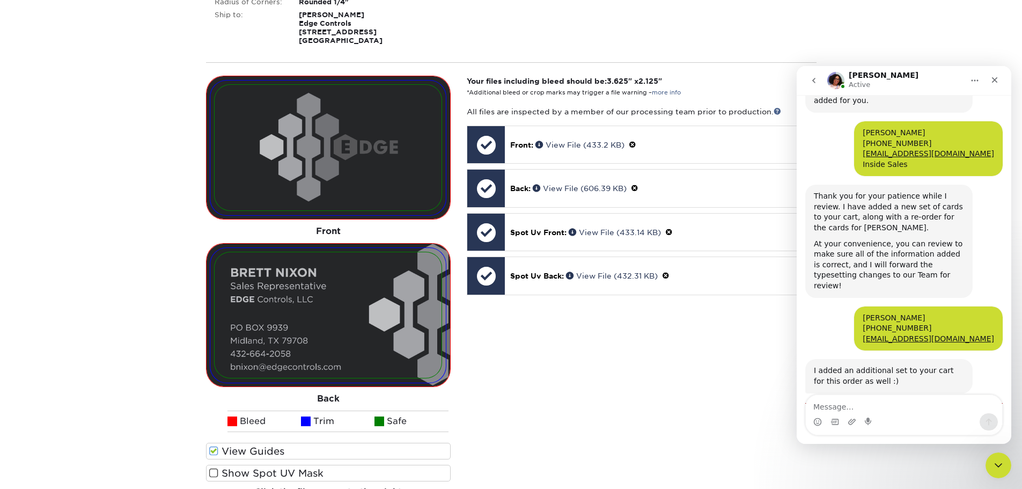
scroll to position [797, 0]
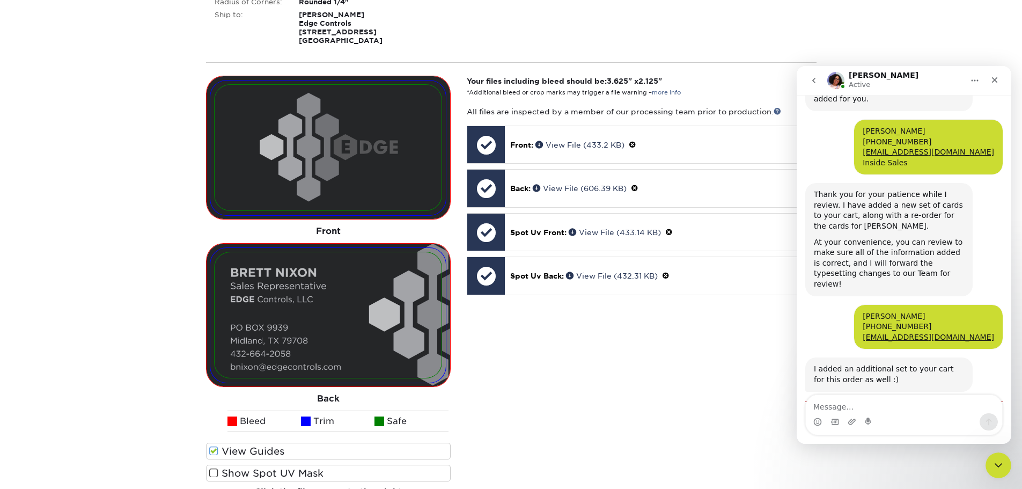
click at [871, 406] on textarea "Message…" at bounding box center [904, 404] width 196 height 18
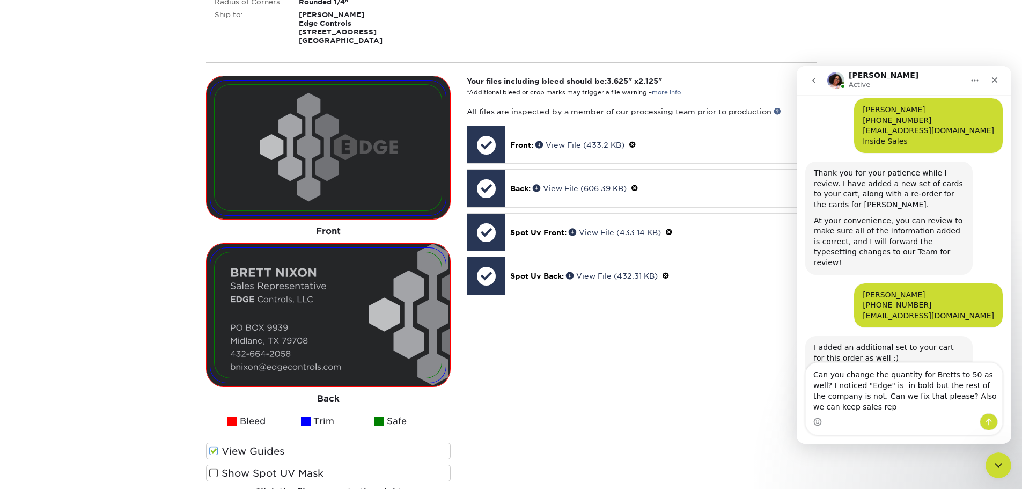
scroll to position [829, 0]
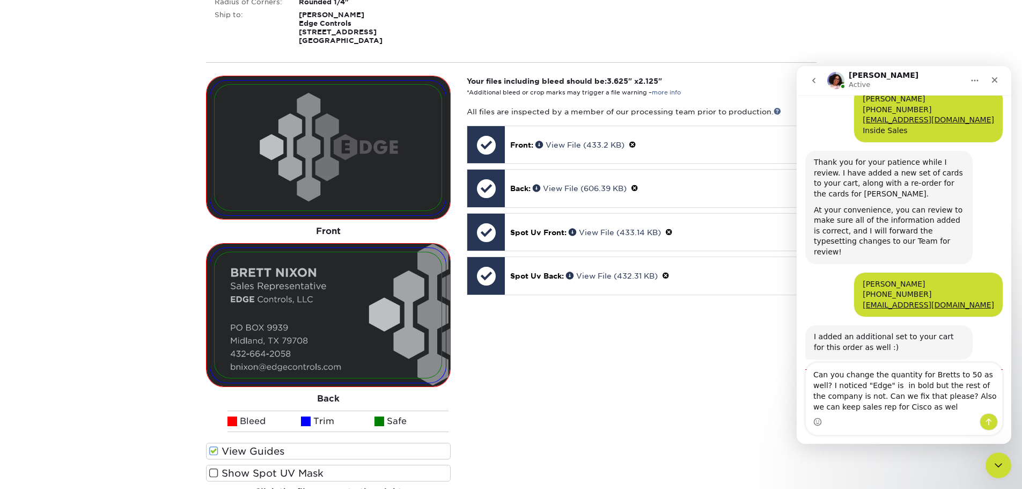
type textarea "Can you change the quantity for Bretts to 50 as well? I noticed "Edge" is in bo…"
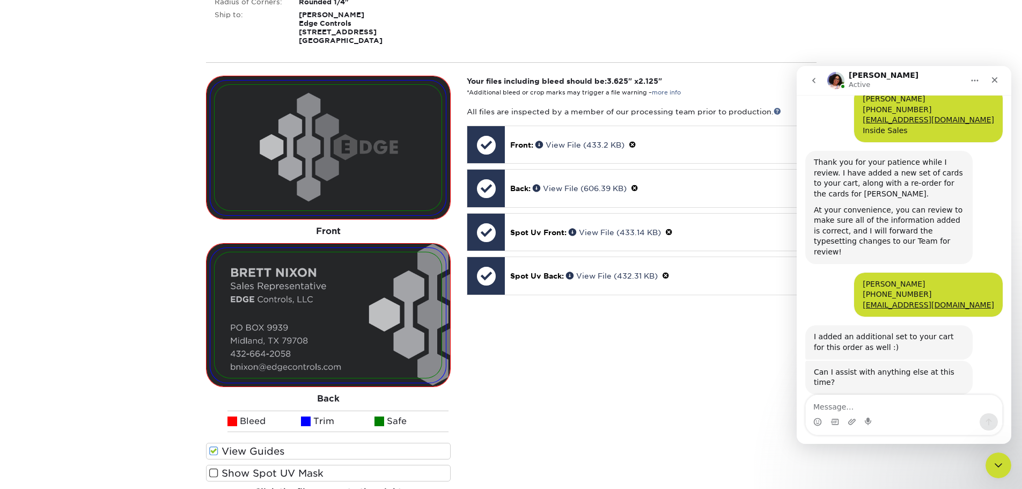
scroll to position [853, 0]
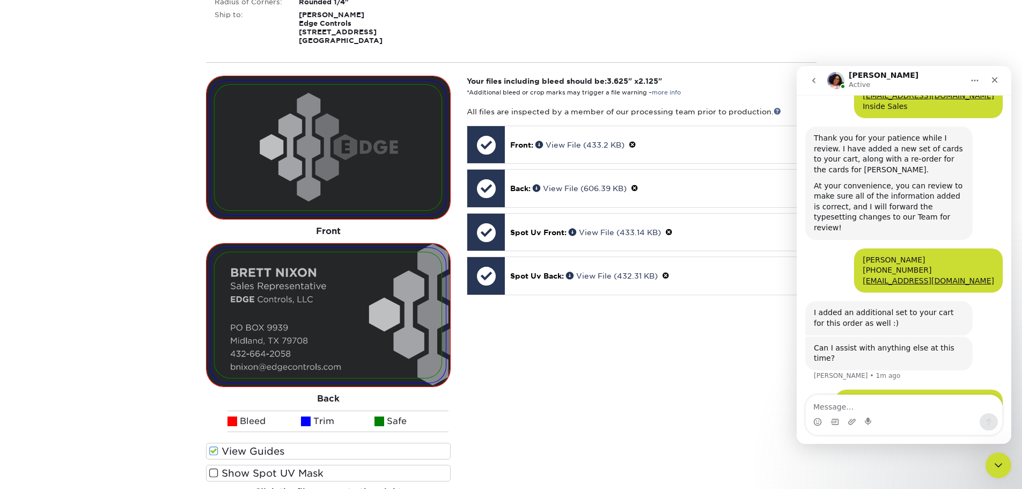
click at [598, 362] on div "Your files including bleed should be: 3.625 " x 2.125 " *Additional bleed or cr…" at bounding box center [642, 296] width 366 height 441
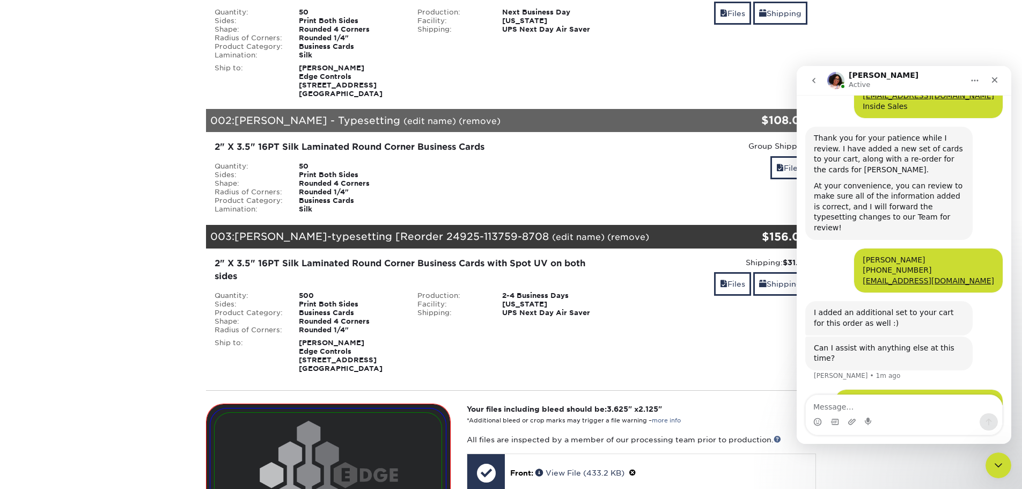
scroll to position [107, 0]
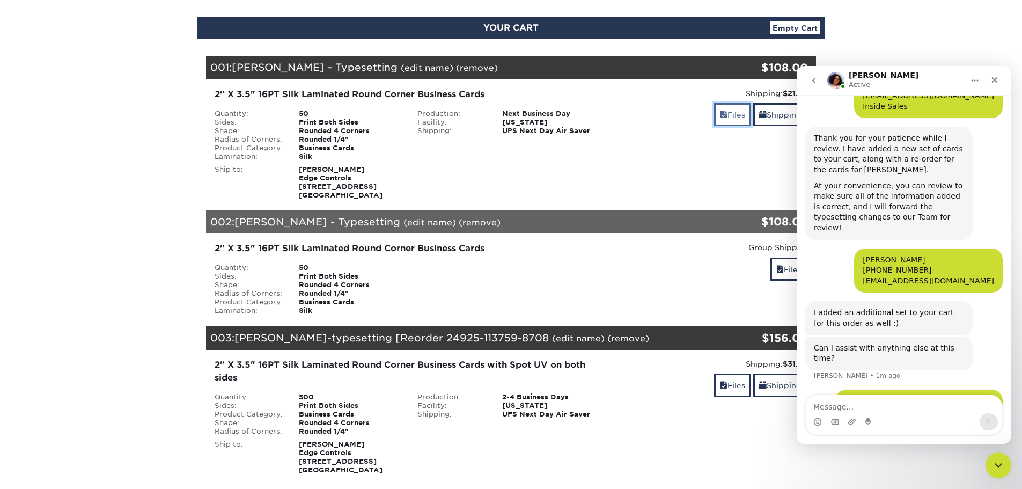
click at [744, 110] on link "Files" at bounding box center [732, 114] width 37 height 23
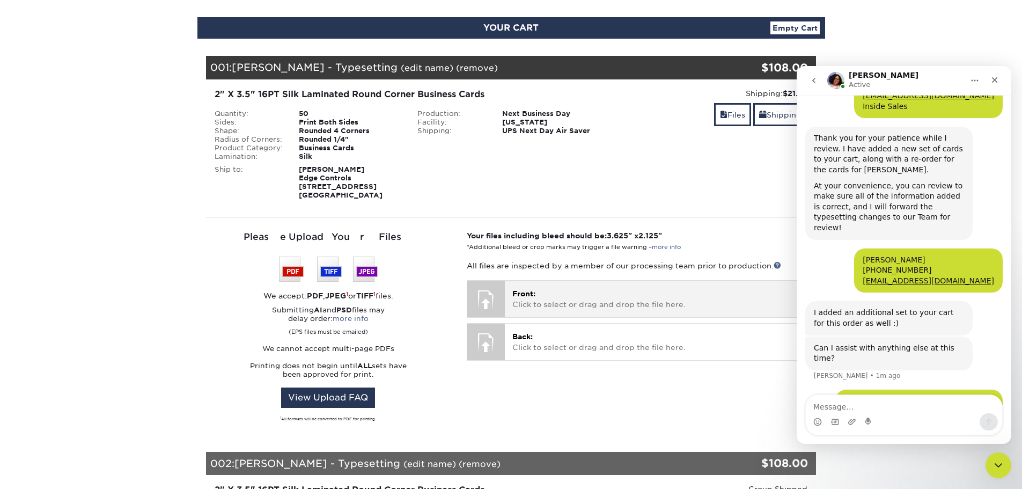
click at [534, 286] on div "Front: Click to select or drag and drop the file here. Choose file" at bounding box center [660, 299] width 311 height 36
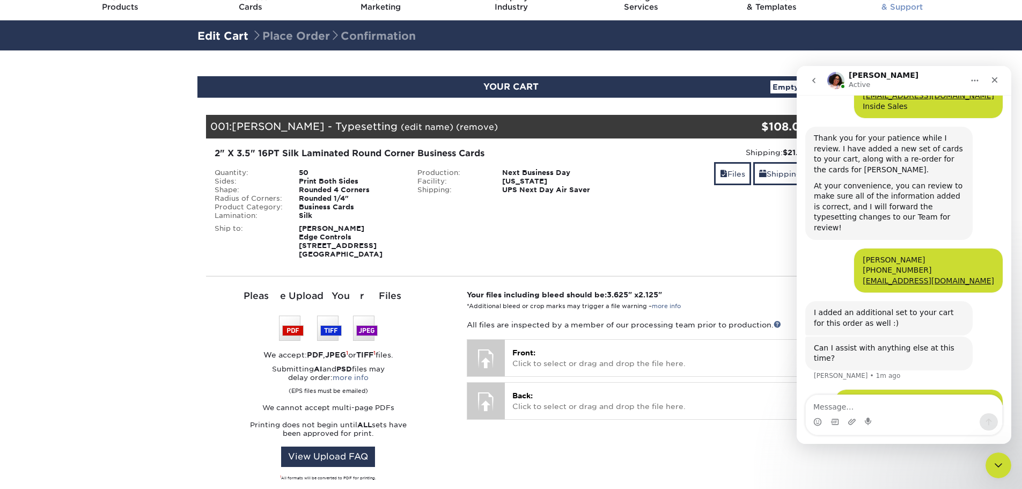
scroll to position [0, 0]
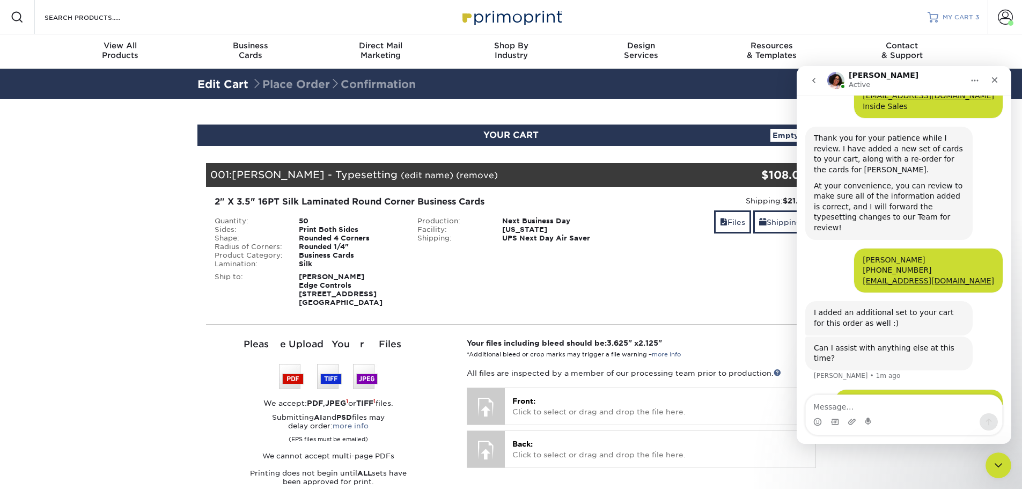
click at [946, 10] on link "MY CART 3" at bounding box center [954, 17] width 52 height 34
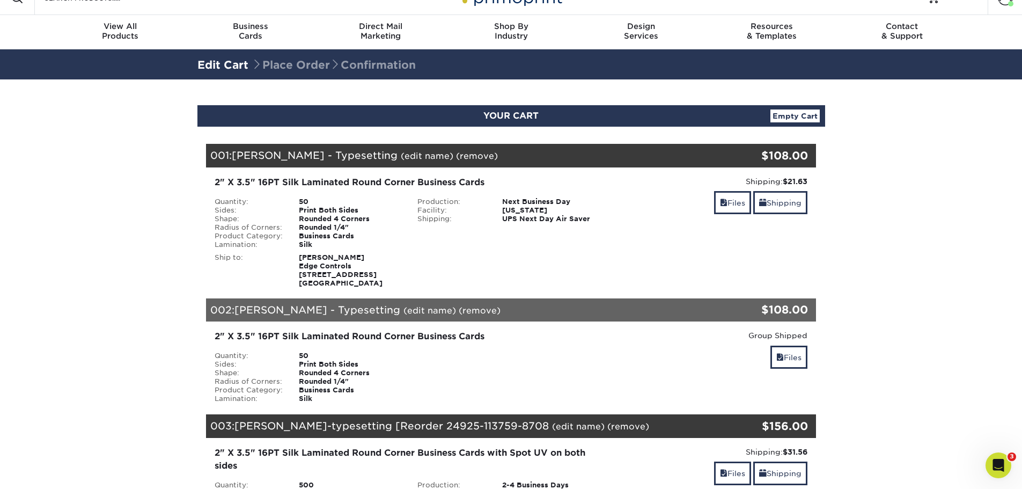
scroll to position [54, 0]
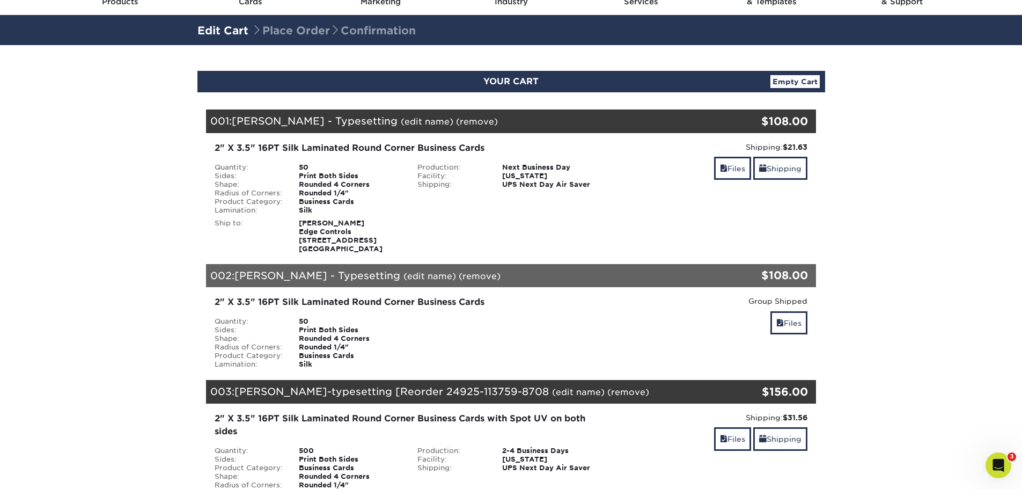
click at [427, 123] on link "(edit name)" at bounding box center [427, 121] width 53 height 10
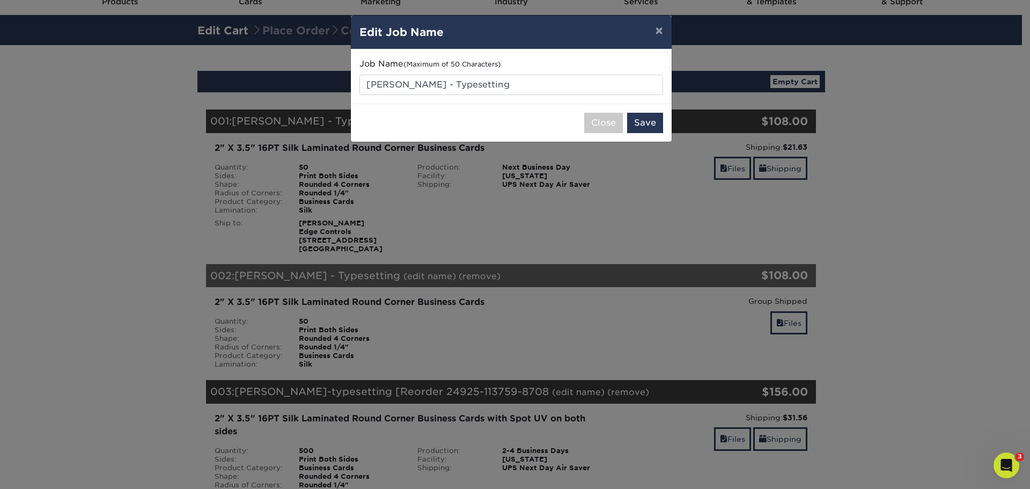
click at [887, 193] on div "× Edit Job Name Job Name (Maximum of 50 Characters) [PERSON_NAME] - Typesetting…" at bounding box center [515, 244] width 1030 height 489
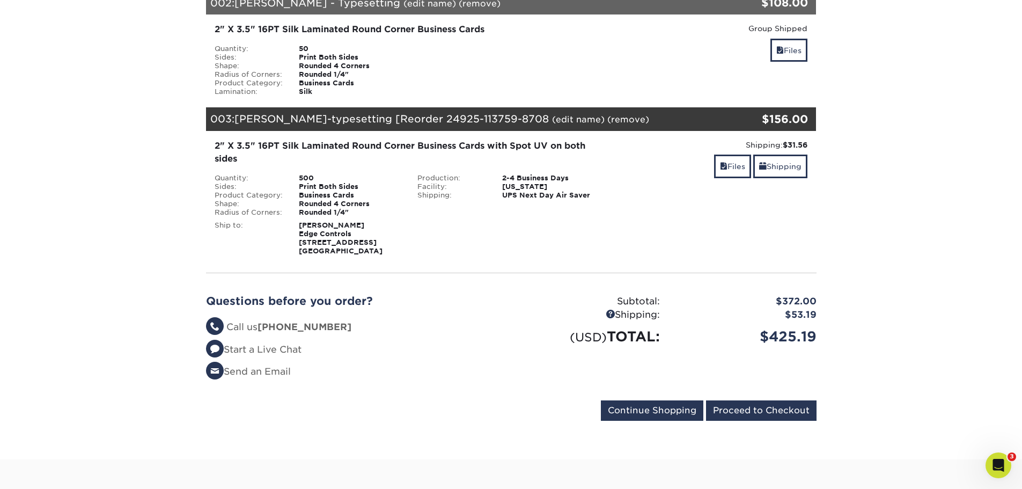
scroll to position [268, 0]
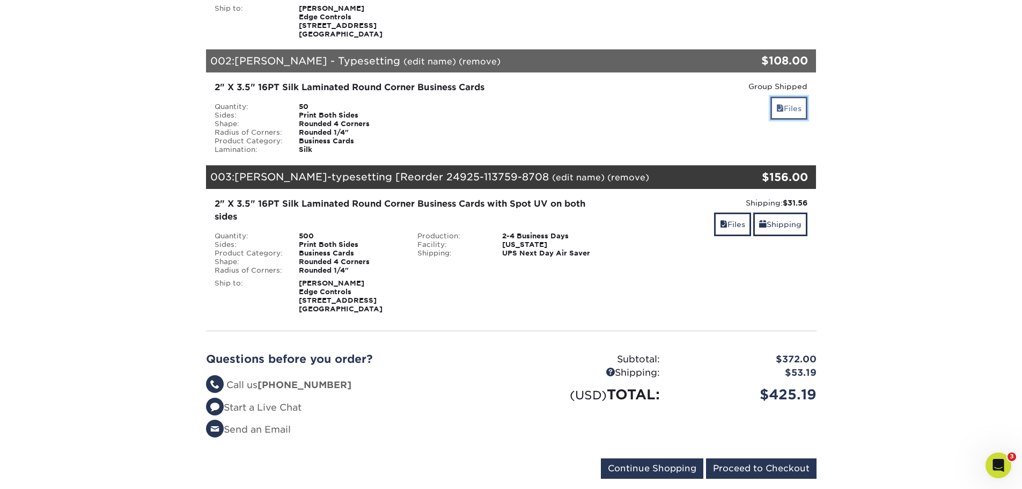
click at [791, 106] on link "Files" at bounding box center [789, 108] width 37 height 23
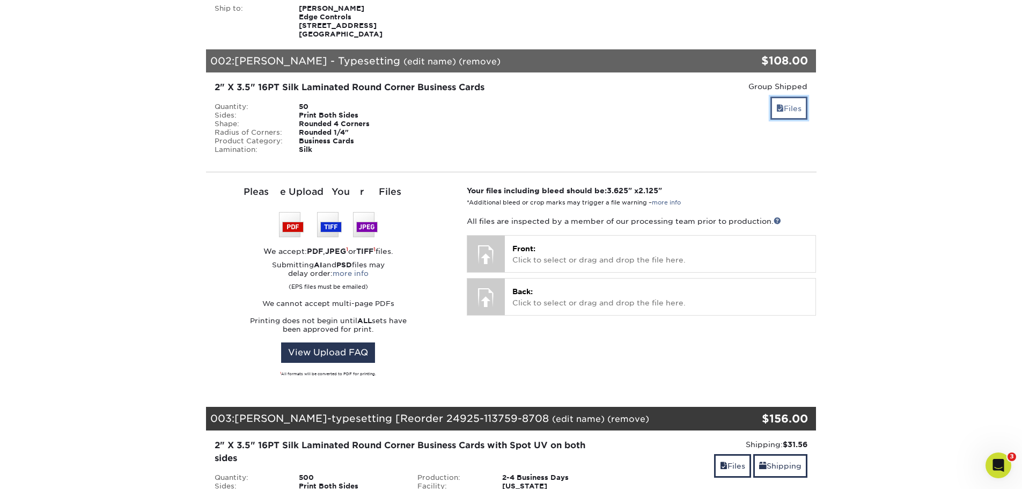
click at [790, 107] on link "Files" at bounding box center [789, 108] width 37 height 23
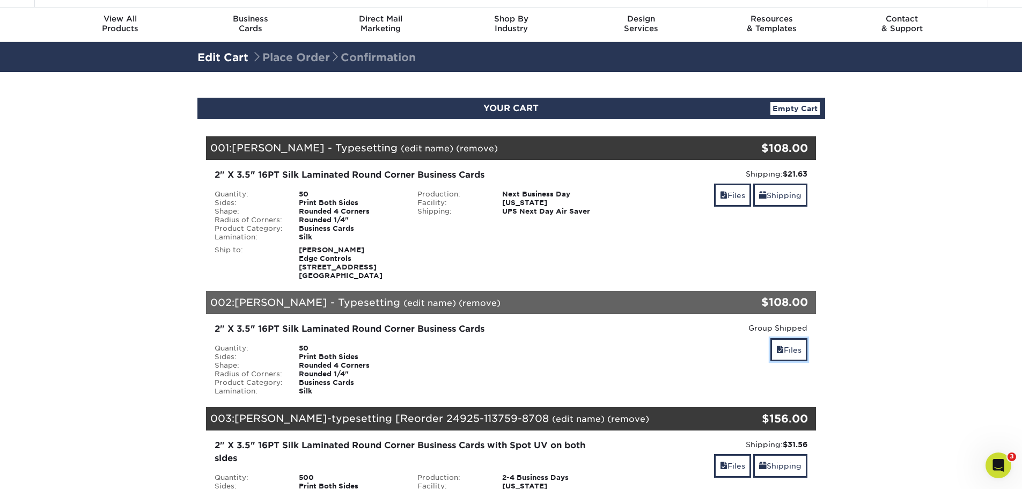
scroll to position [0, 0]
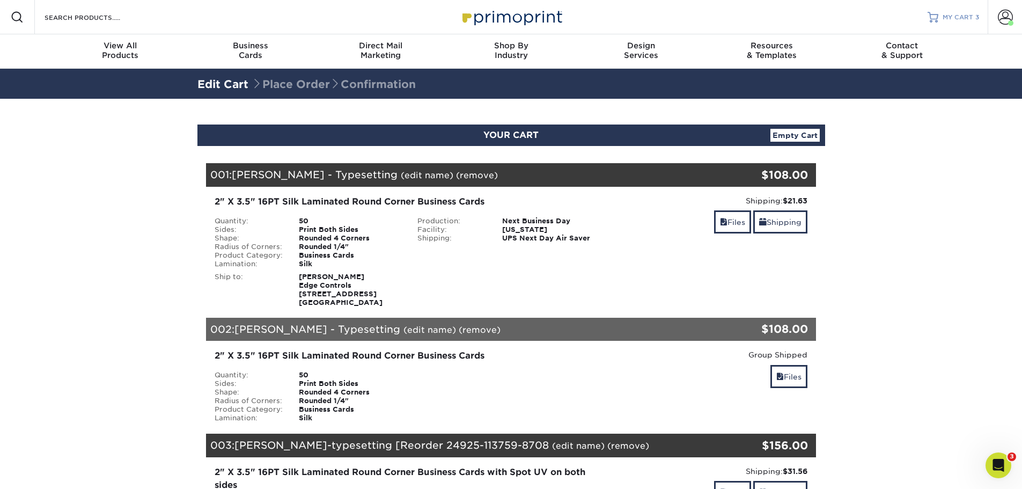
click at [949, 11] on link "MY CART 3" at bounding box center [954, 17] width 52 height 34
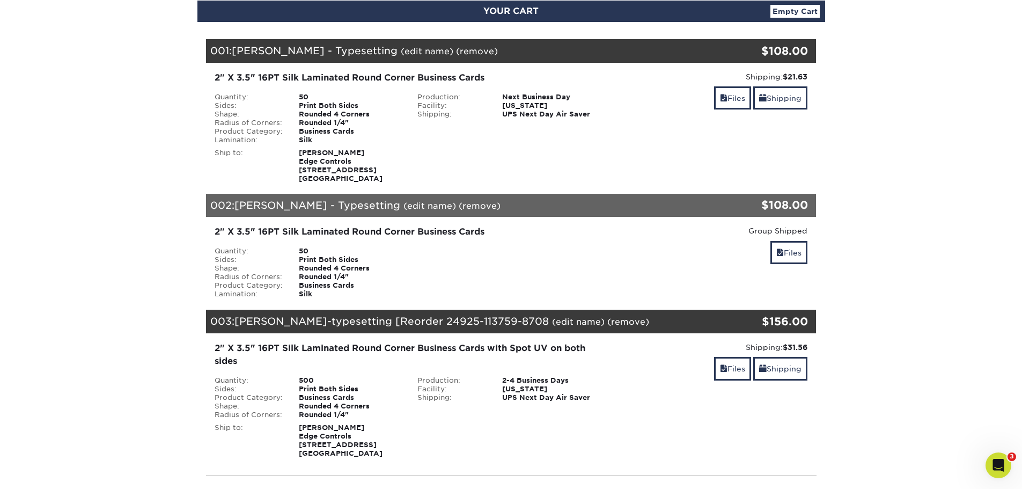
scroll to position [107, 0]
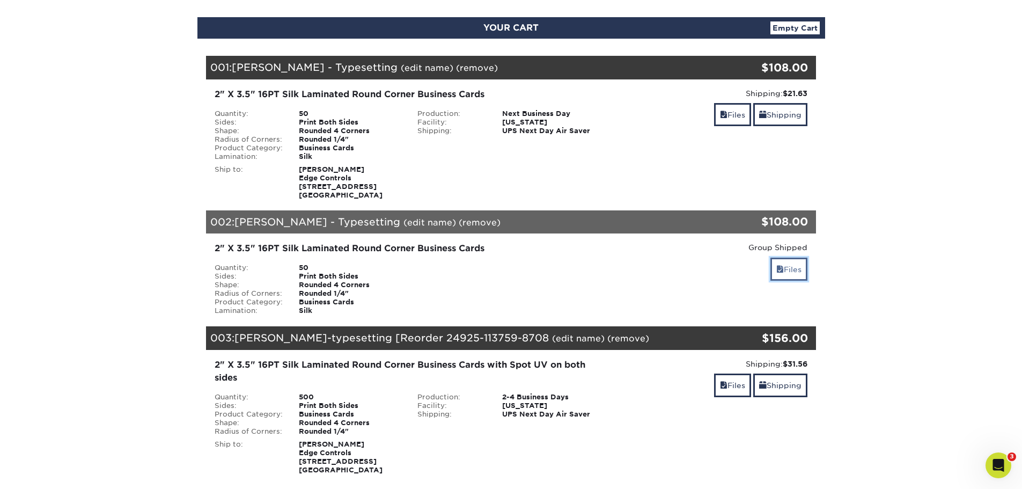
click at [797, 269] on link "Files" at bounding box center [789, 269] width 37 height 23
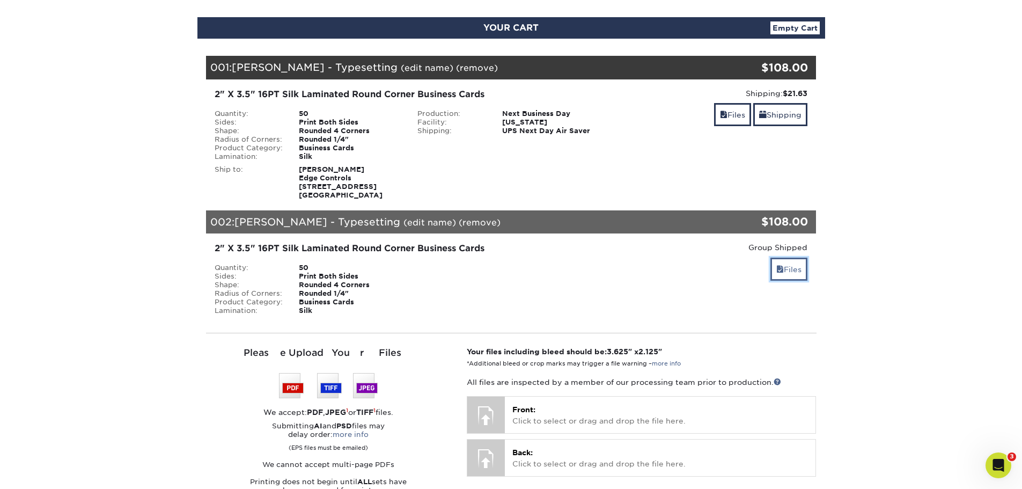
click at [794, 272] on link "Files" at bounding box center [789, 269] width 37 height 23
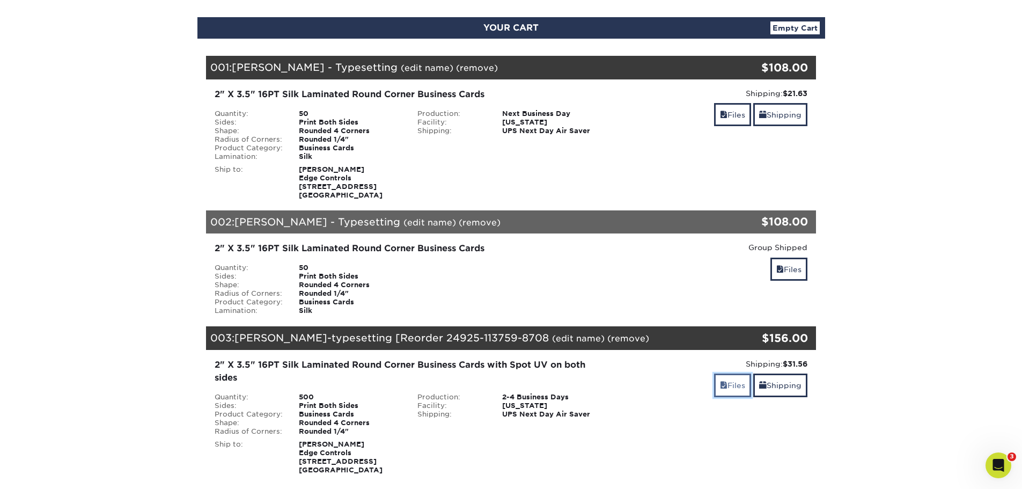
click at [738, 391] on link "Files" at bounding box center [732, 385] width 37 height 23
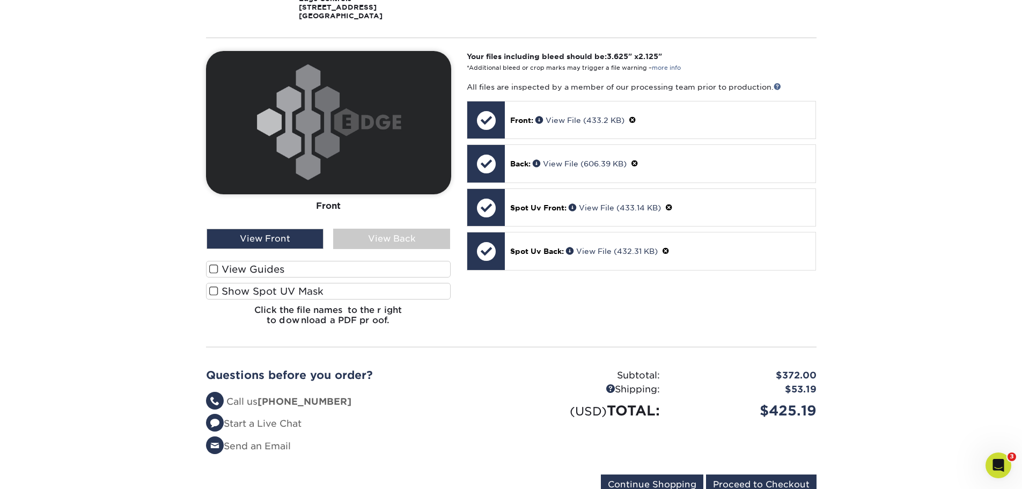
scroll to position [537, 0]
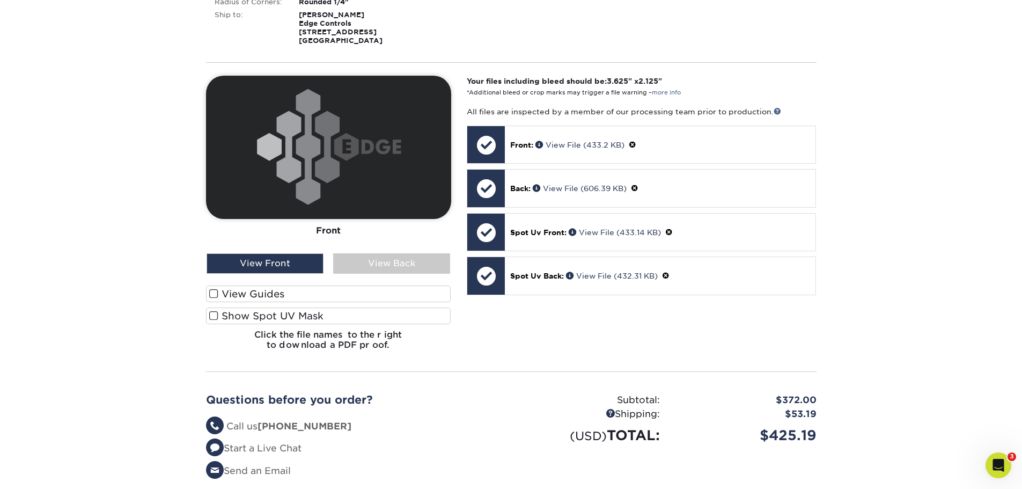
click at [218, 296] on label "View Guides" at bounding box center [328, 294] width 245 height 17
click at [0, 0] on input "View Guides" at bounding box center [0, 0] width 0 height 0
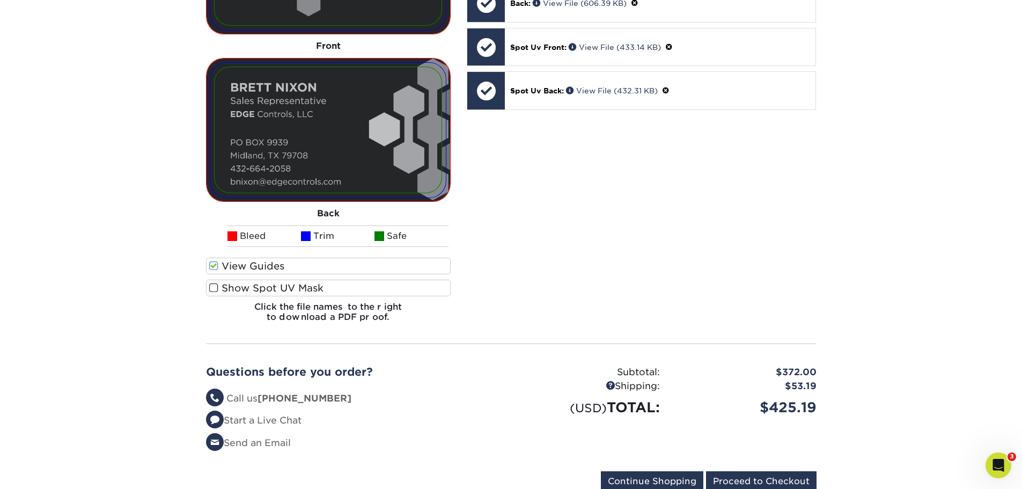
scroll to position [590, 0]
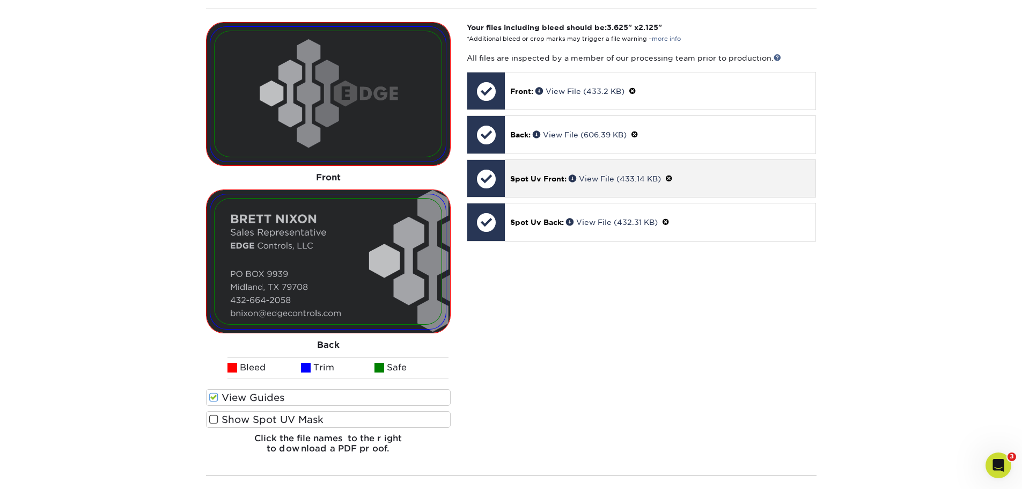
click at [541, 186] on div "Spot Uv Front: View File (433.14 KB)" at bounding box center [660, 178] width 311 height 37
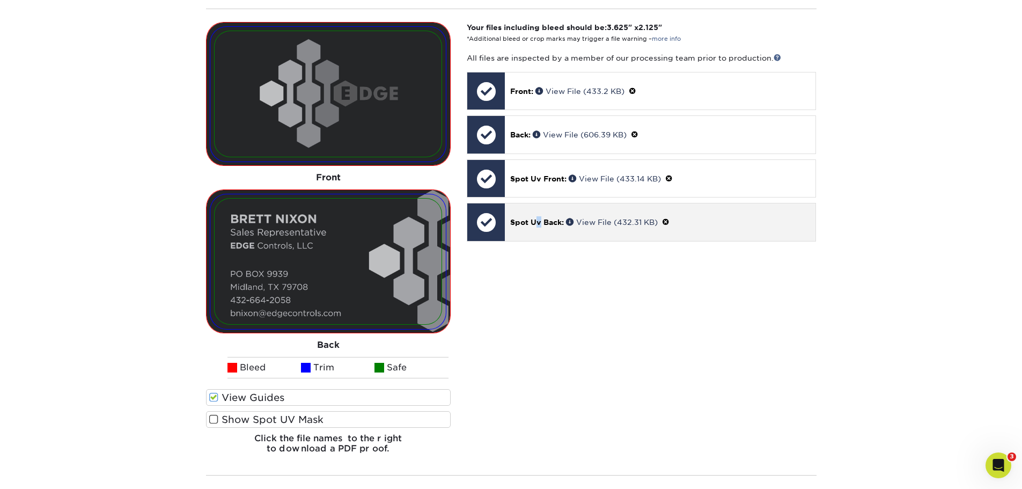
click at [534, 230] on div "Spot Uv Back: View File (432.31 KB)" at bounding box center [660, 221] width 311 height 37
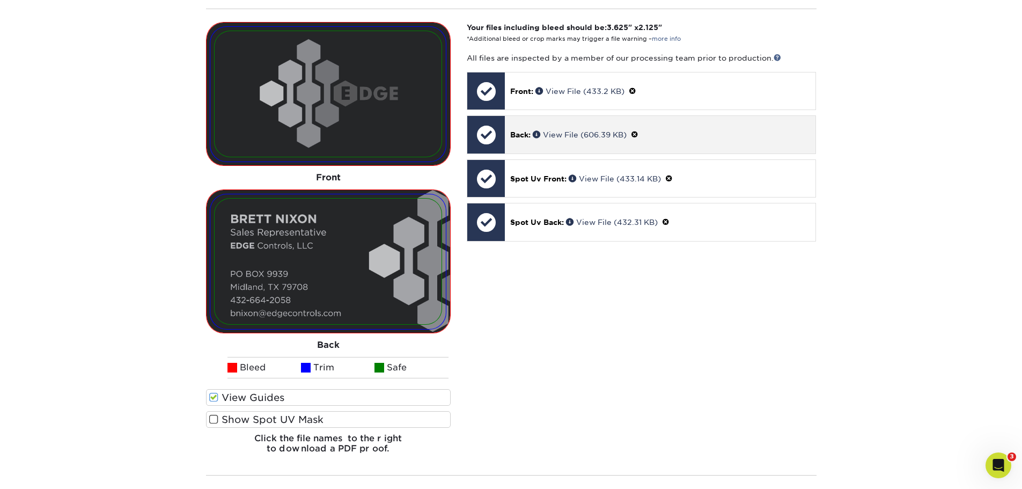
click at [542, 142] on div "Back: View File (606.39 KB)" at bounding box center [660, 134] width 311 height 37
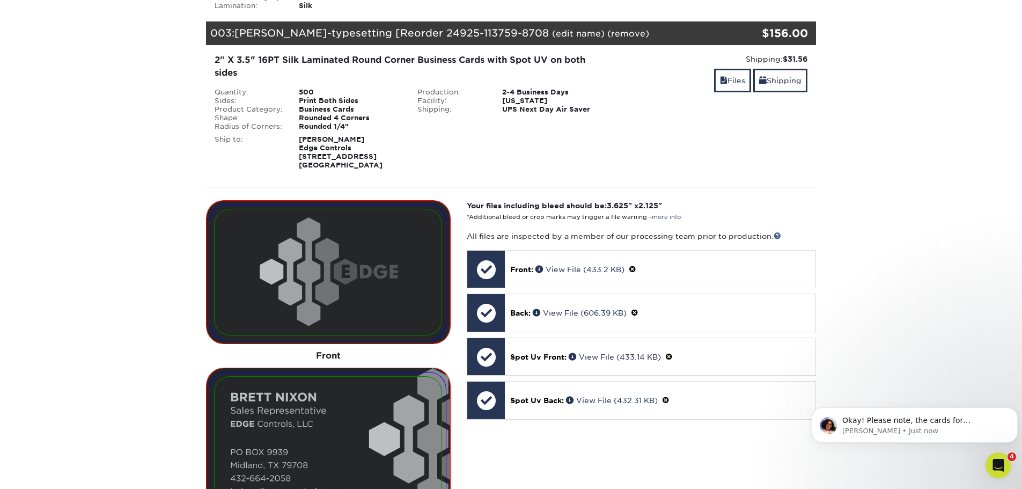
scroll to position [376, 0]
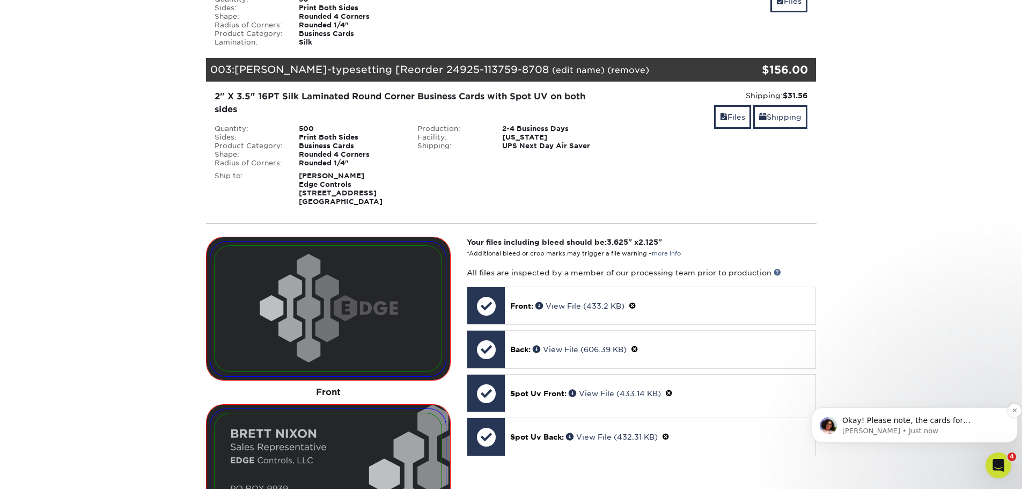
click at [955, 427] on p "Avery • Just now" at bounding box center [924, 431] width 162 height 10
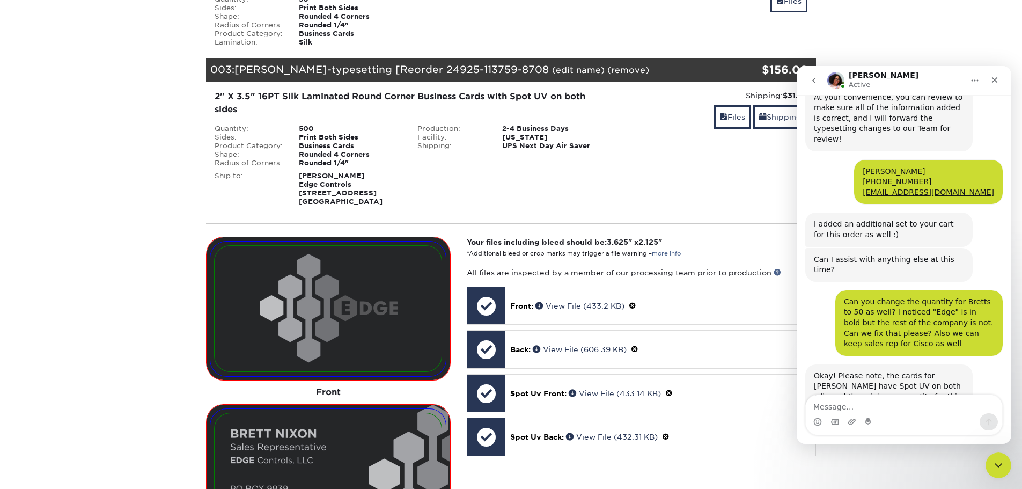
scroll to position [941, 0]
type textarea "Can you clarify what spot uv is?"
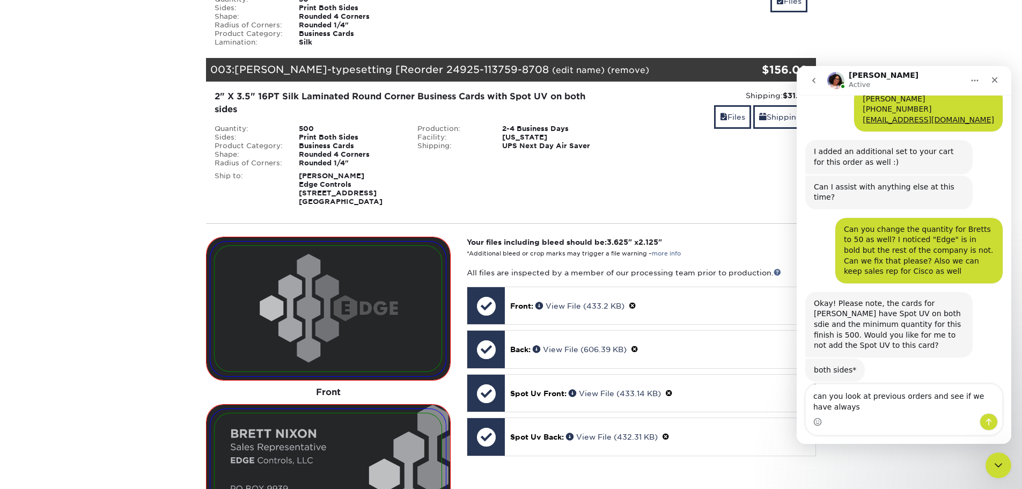
scroll to position [1025, 0]
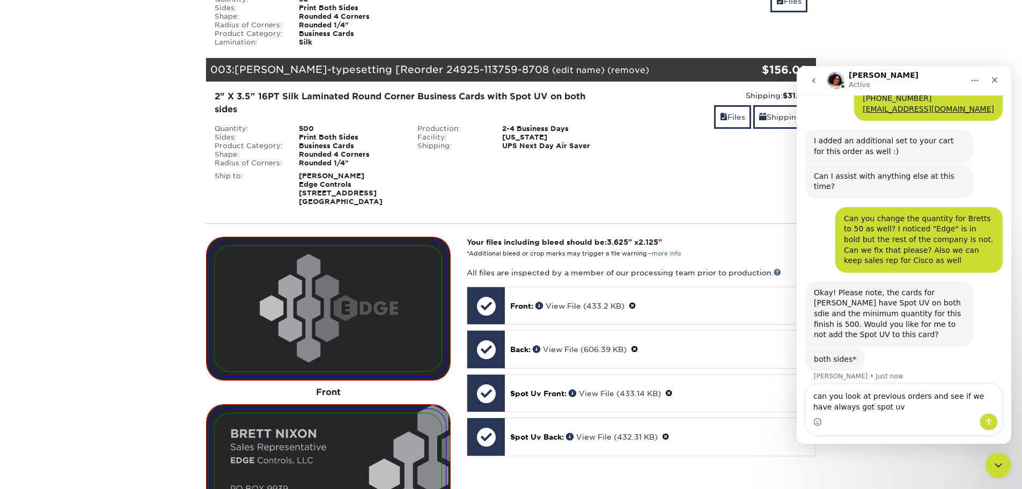
type textarea "can you look at previous orders and see if we have always got spot uv?"
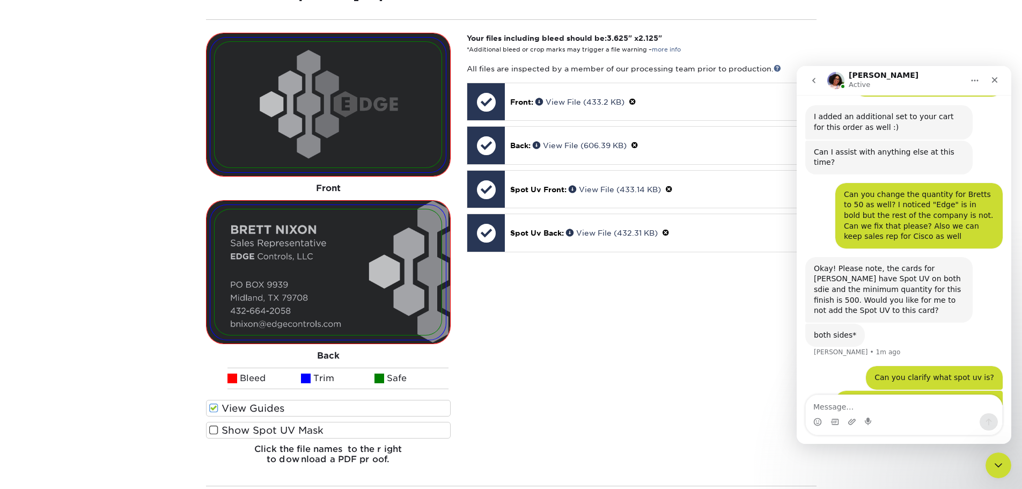
scroll to position [590, 0]
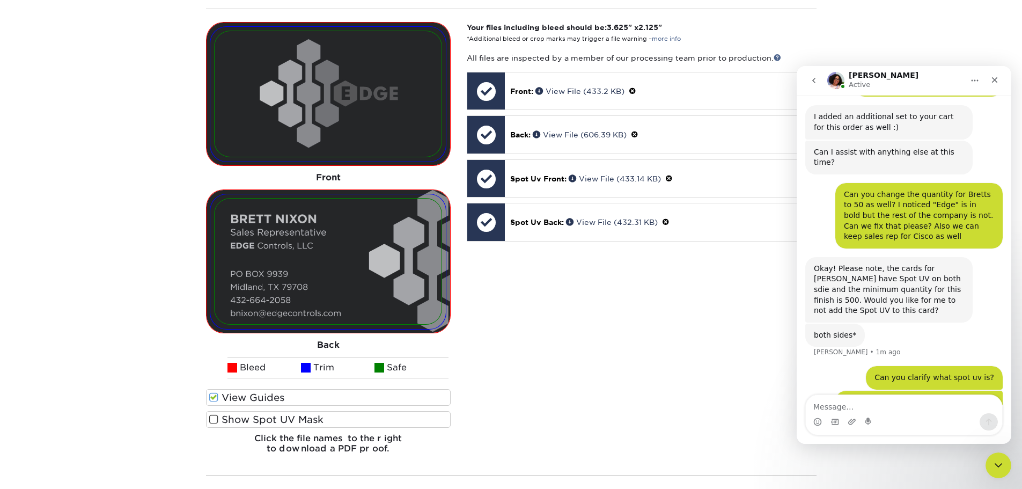
click at [838, 410] on textarea "Message…" at bounding box center [904, 404] width 196 height 18
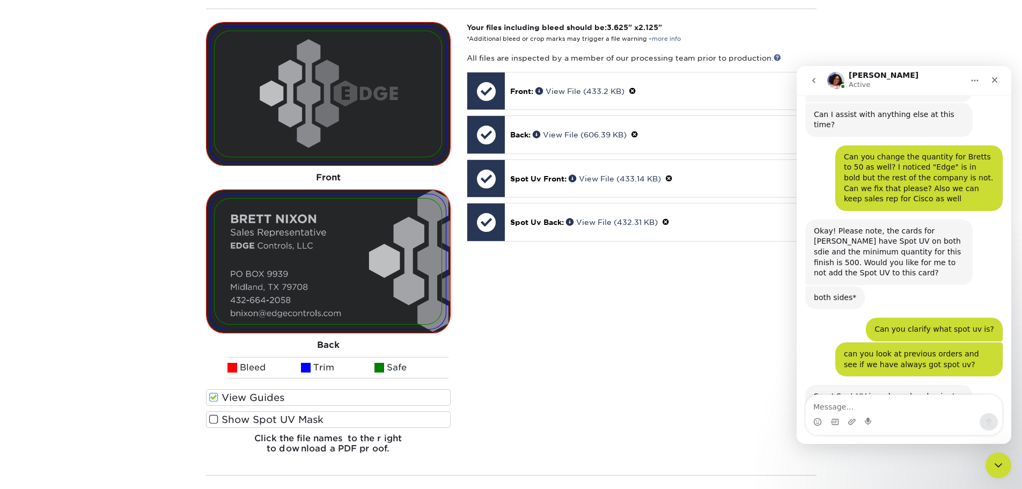
scroll to position [1087, 0]
type textarea "p"
type textarea "Lets remove spot uv"
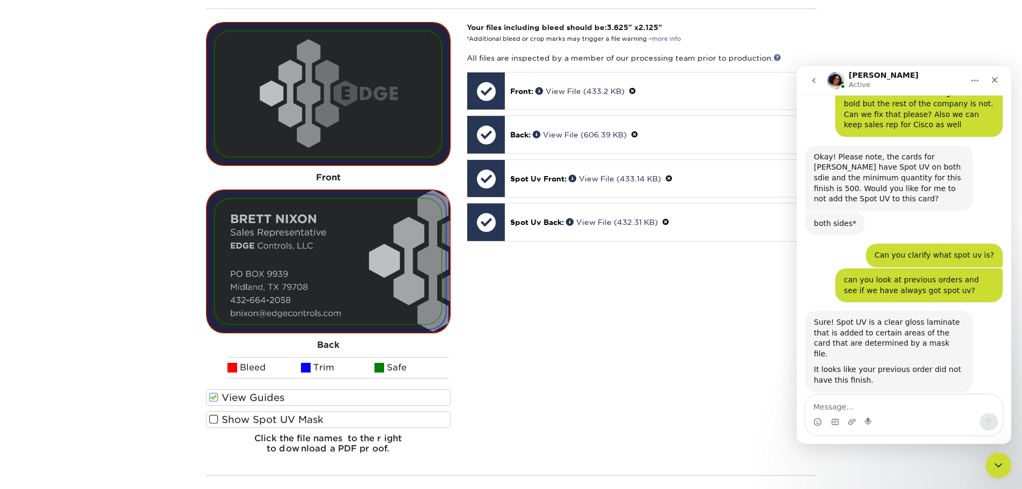
scroll to position [1162, 0]
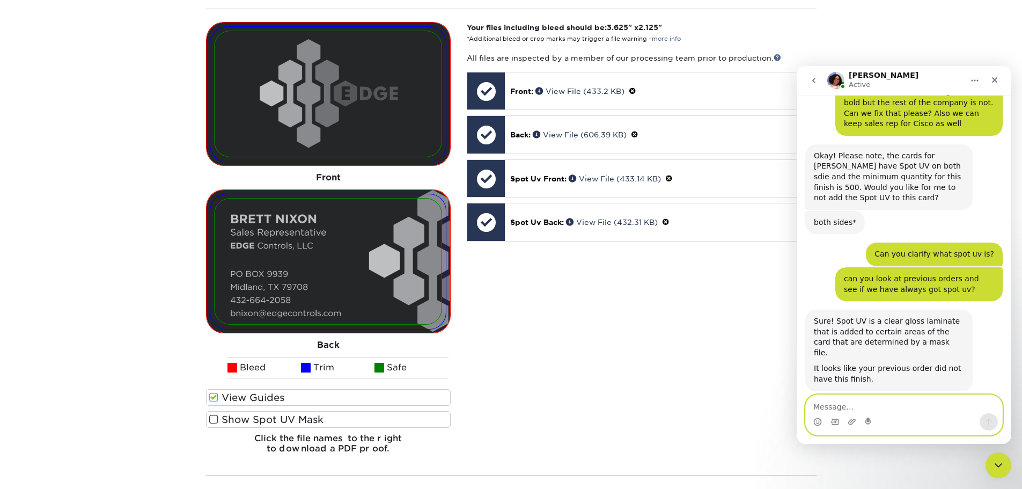
click at [844, 399] on textarea "Message…" at bounding box center [904, 404] width 196 height 18
type textarea "thank you!"
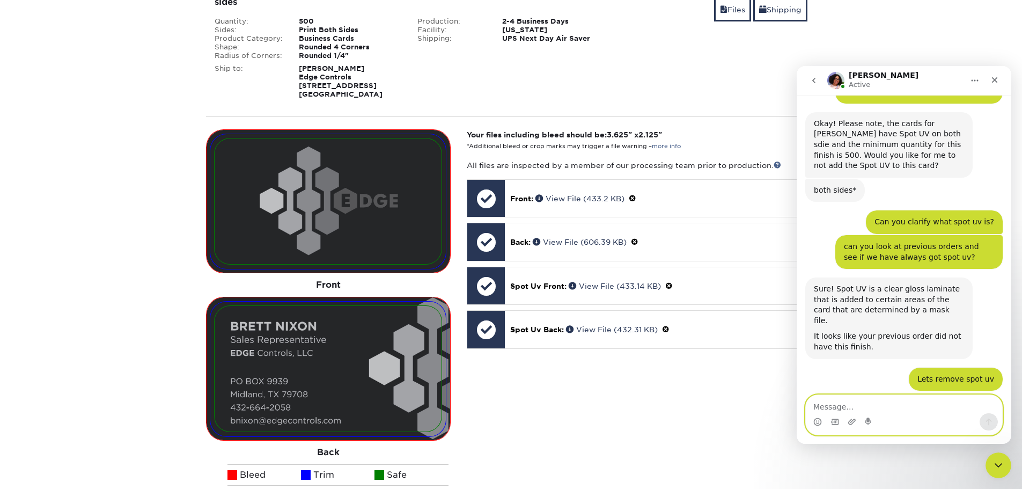
scroll to position [1236, 0]
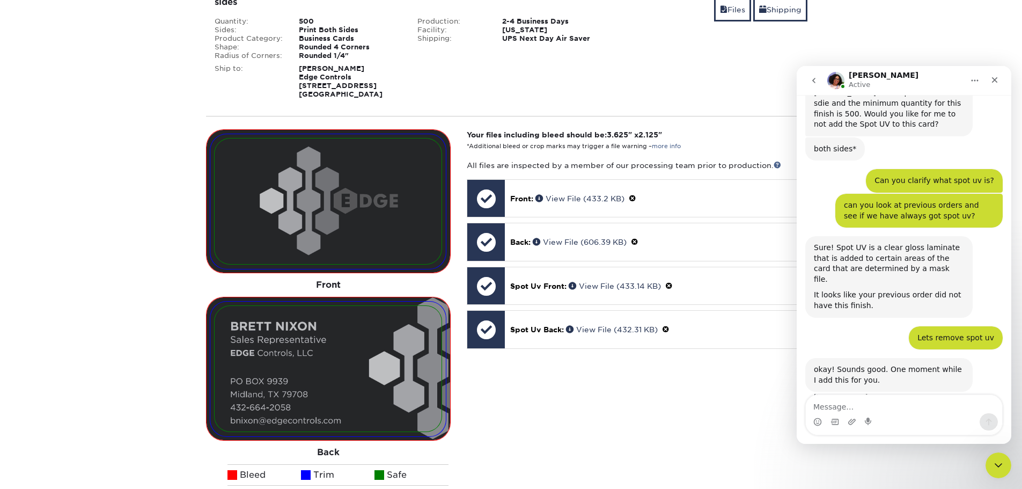
click at [947, 28] on section "YOUR CART Empty Cart Your Cart is Empty View Account Active Orders Order Histor…" at bounding box center [511, 192] width 1022 height 1153
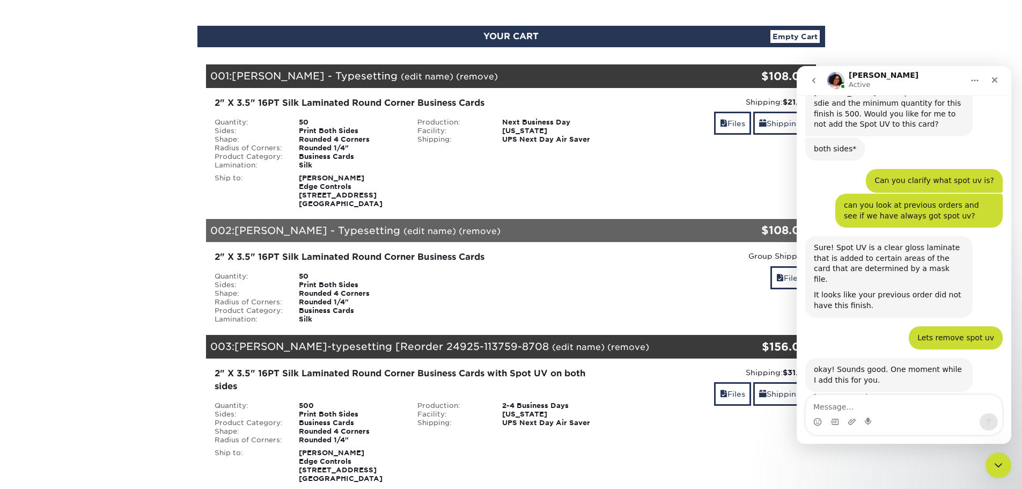
scroll to position [32, 0]
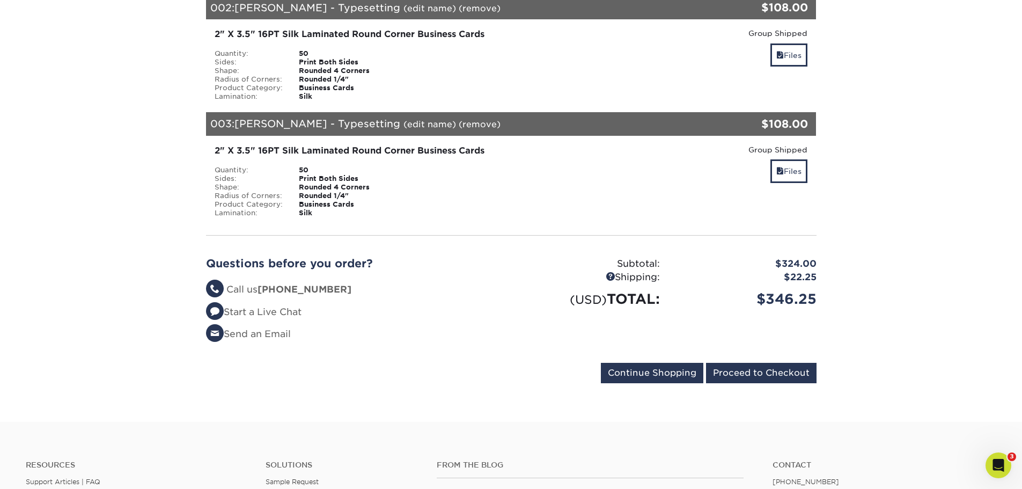
scroll to position [322, 0]
click at [790, 174] on link "Files" at bounding box center [789, 170] width 37 height 23
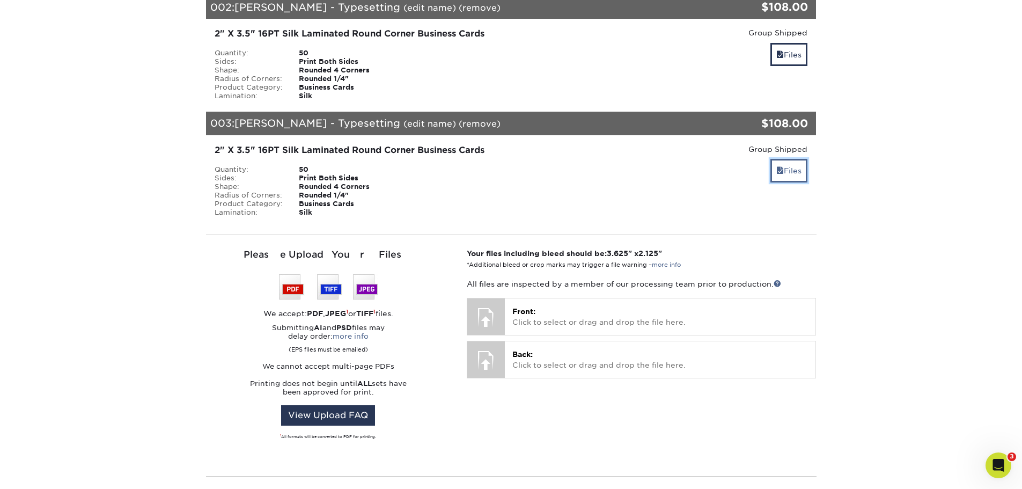
click at [790, 174] on link "Files" at bounding box center [789, 170] width 37 height 23
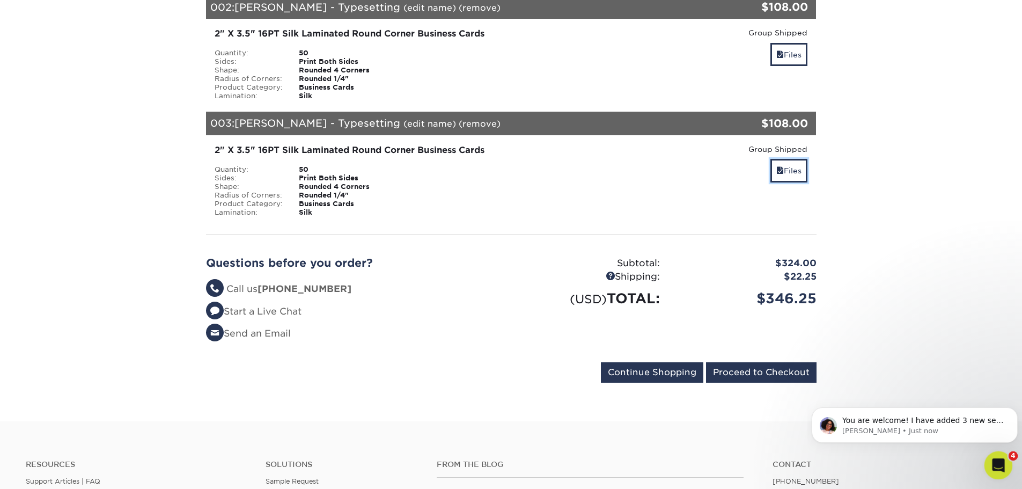
scroll to position [0, 0]
click at [1001, 460] on icon "Open Intercom Messenger" at bounding box center [998, 464] width 18 height 18
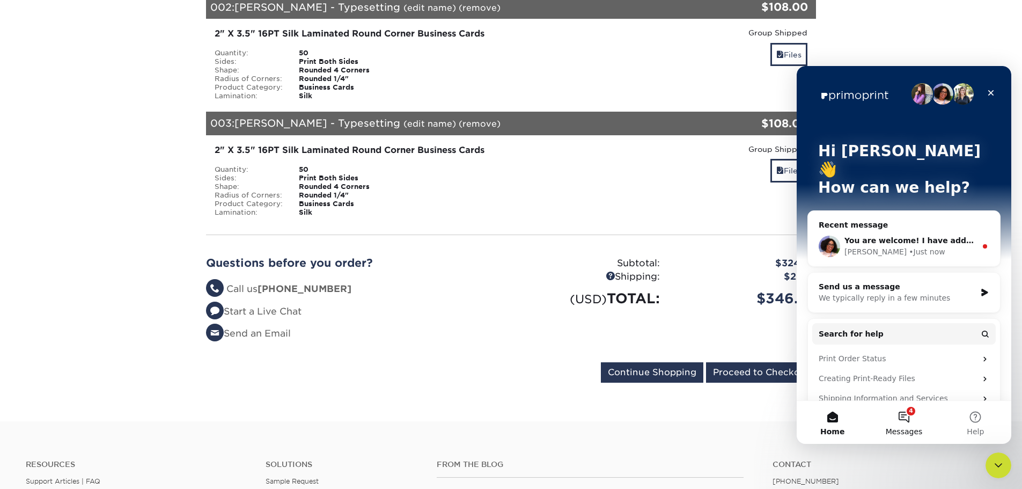
click at [903, 418] on button "4 Messages" at bounding box center [903, 422] width 71 height 43
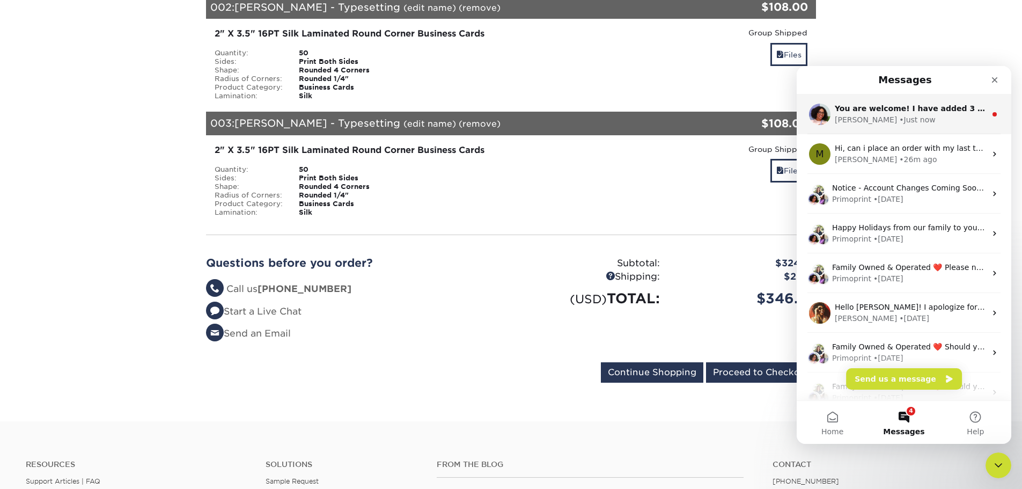
click at [926, 118] on div "[PERSON_NAME] • Just now" at bounding box center [910, 119] width 151 height 11
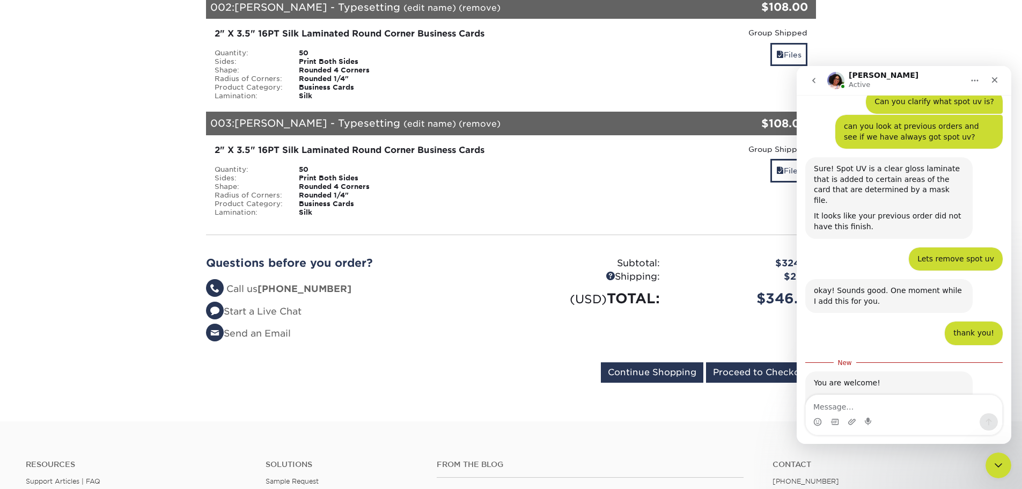
scroll to position [1328, 0]
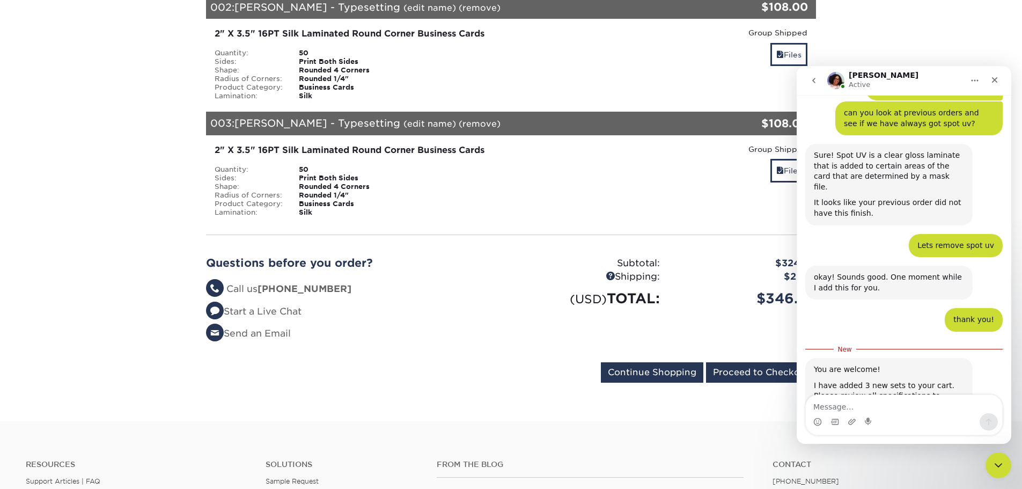
click at [718, 312] on div "Subtotal: $324.00 Shipping: $22.25 (USD) TOTAL: $346.25" at bounding box center [667, 303] width 313 height 93
click at [773, 369] on input "Proceed to Checkout" at bounding box center [761, 372] width 111 height 20
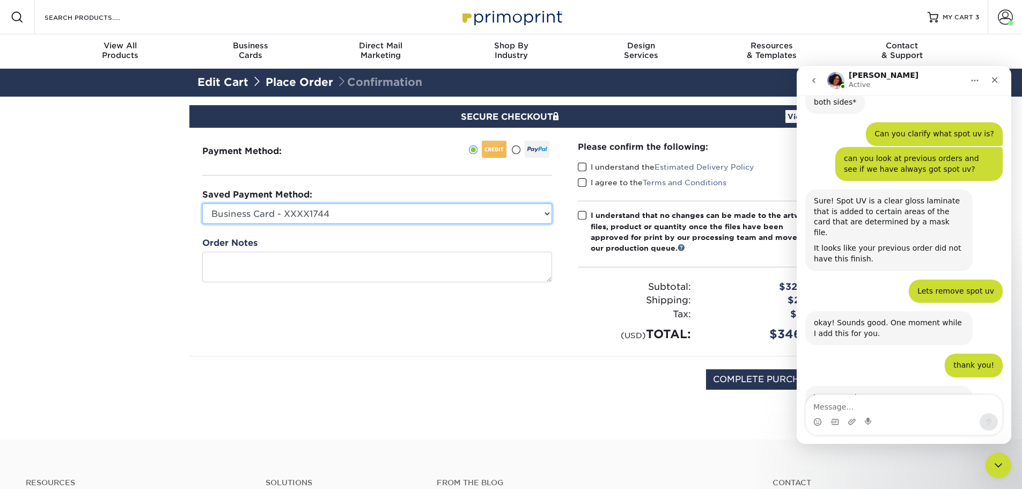
click at [429, 214] on select "Business Card - XXXX1744 American Express - XXXX1171 Visa - XXXX7821 New Credit…" at bounding box center [377, 213] width 350 height 20
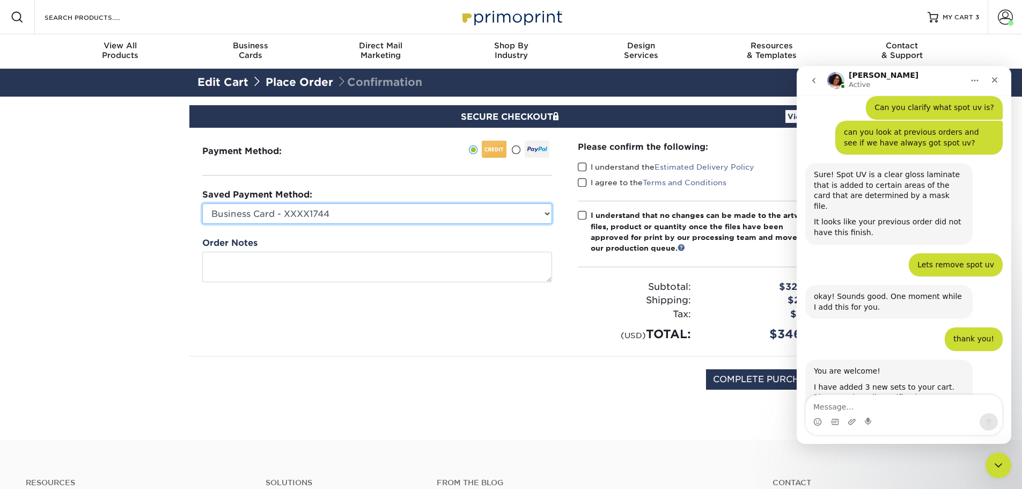
select select
click at [202, 203] on select "Business Card - XXXX1744 American Express - XXXX1171 Visa - XXXX7821 New Credit…" at bounding box center [377, 213] width 350 height 20
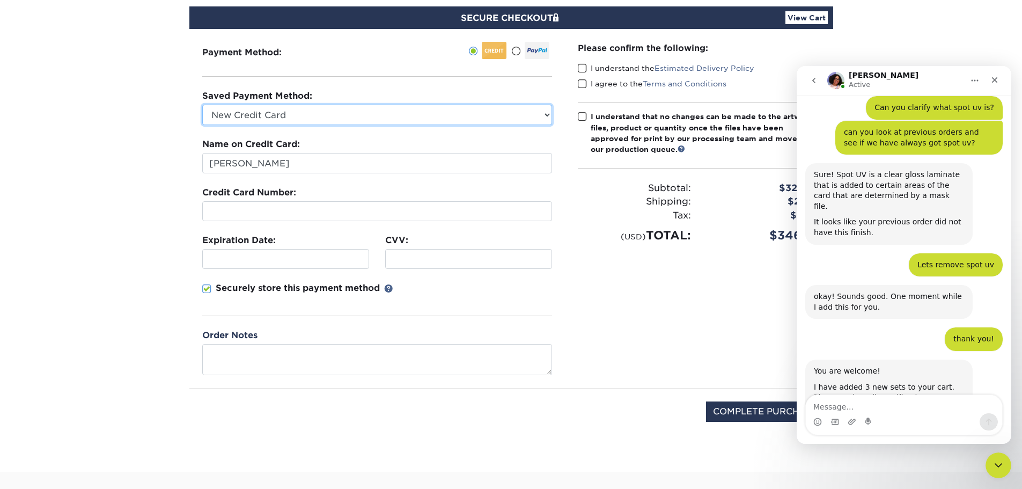
scroll to position [107, 0]
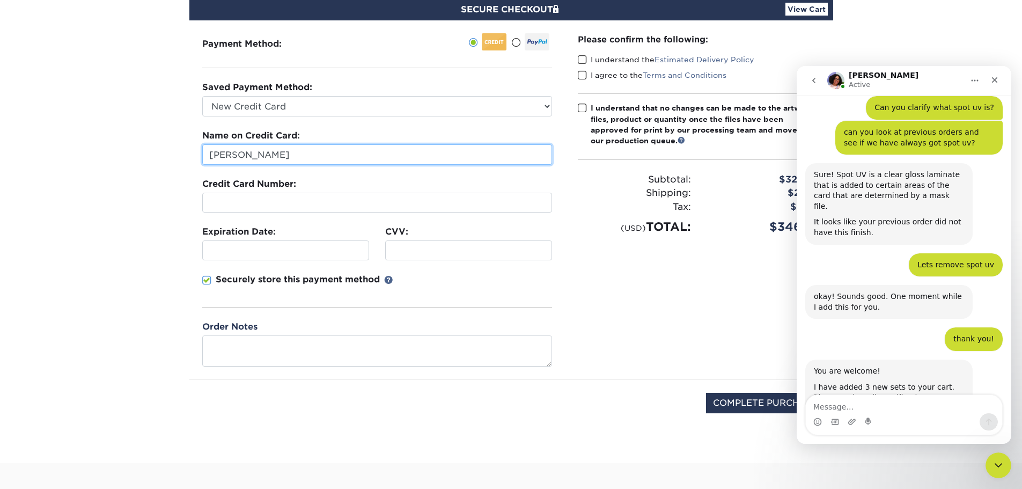
drag, startPoint x: 192, startPoint y: 151, endPoint x: 47, endPoint y: 145, distance: 145.6
click at [47, 145] on section "SECURE CHECKOUT View Cart Payment Method: Saved Payment Method:" at bounding box center [511, 226] width 1022 height 474
type input "[PERSON_NAME]"
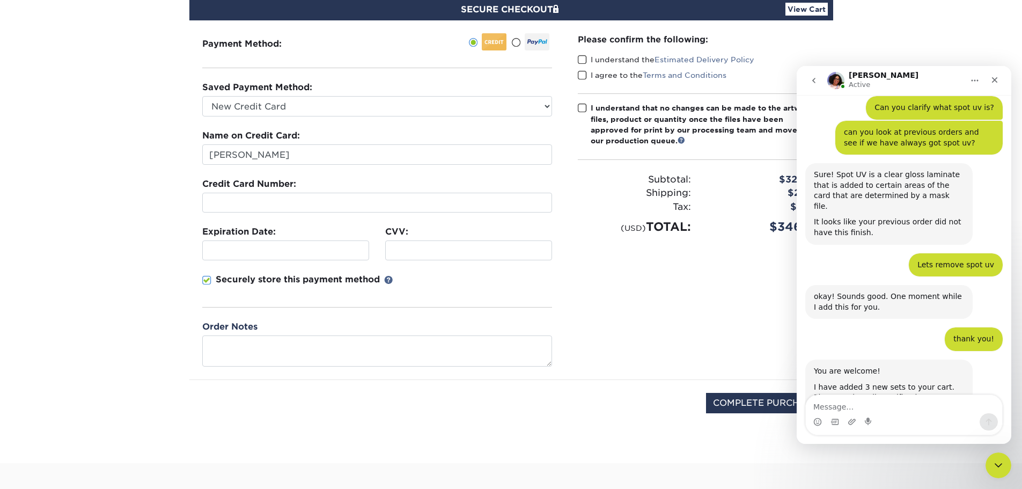
click at [233, 273] on p "Securely store this payment method" at bounding box center [298, 279] width 164 height 13
click at [0, 0] on input "Securely store this payment method" at bounding box center [0, 0] width 0 height 0
click at [670, 113] on div "I understand that no changes can be made to the artwork, files, product or quan…" at bounding box center [706, 125] width 230 height 44
click at [0, 0] on input "I understand that no changes can be made to the artwork, files, product or quan…" at bounding box center [0, 0] width 0 height 0
click at [618, 59] on label "I understand the Estimated Delivery Policy" at bounding box center [666, 59] width 177 height 11
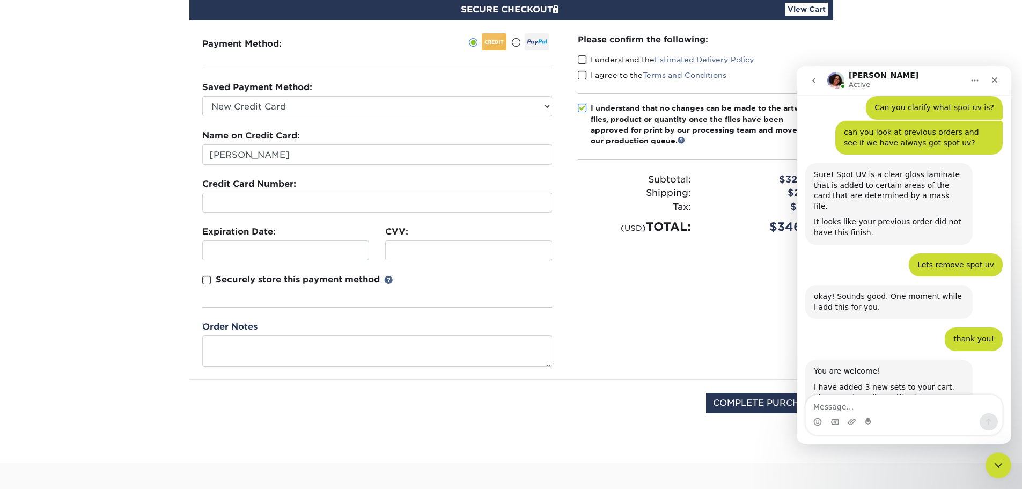
click at [0, 0] on input "I understand the Estimated Delivery Policy" at bounding box center [0, 0] width 0 height 0
click at [602, 77] on label "I agree to the Terms and Conditions" at bounding box center [652, 75] width 149 height 11
click at [0, 0] on input "I agree to the Terms and Conditions" at bounding box center [0, 0] width 0 height 0
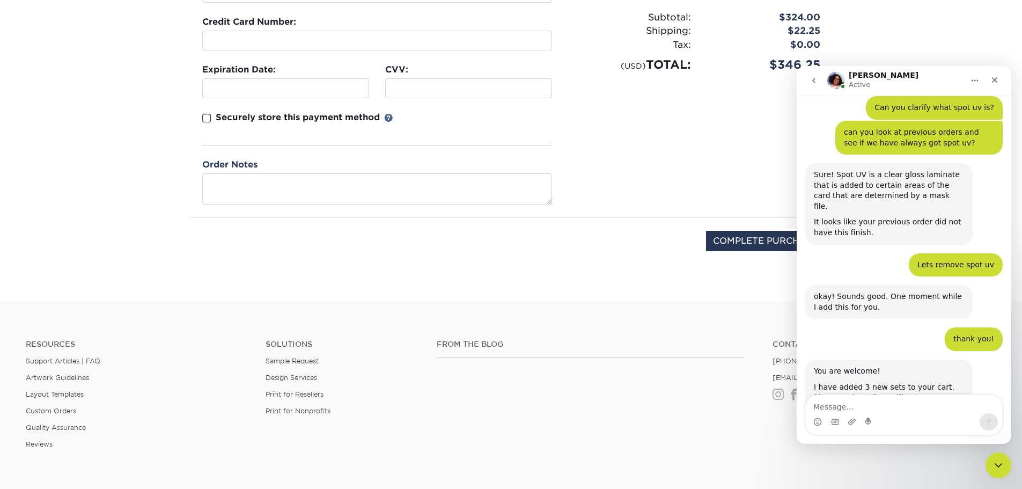
scroll to position [268, 0]
click at [749, 245] on input "COMPLETE PURCHASE" at bounding box center [765, 242] width 119 height 20
type input "PROCESSING, PLEASE WAIT..."
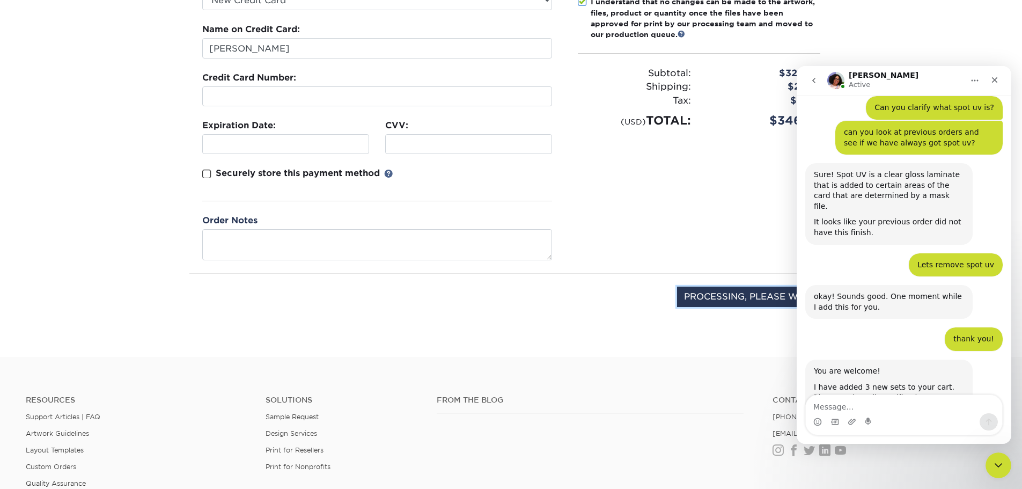
scroll to position [215, 0]
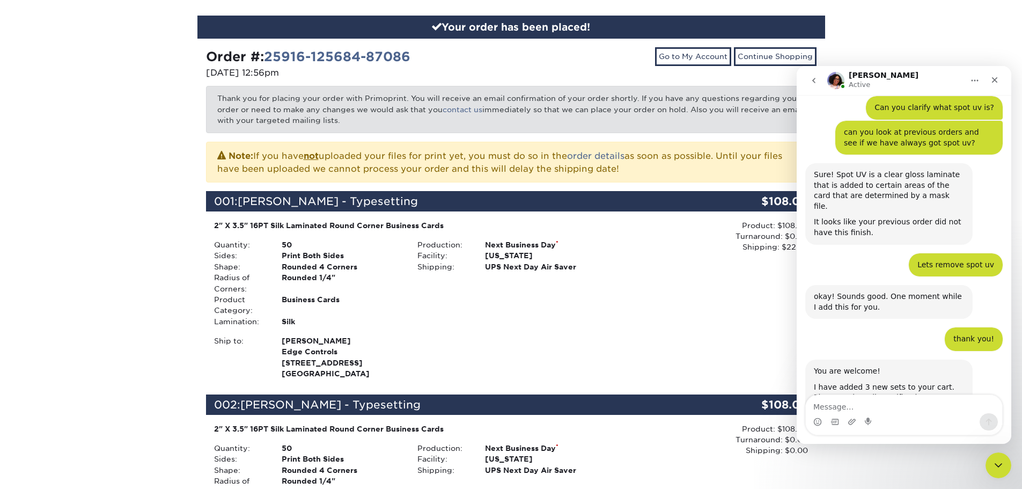
scroll to position [1351, 0]
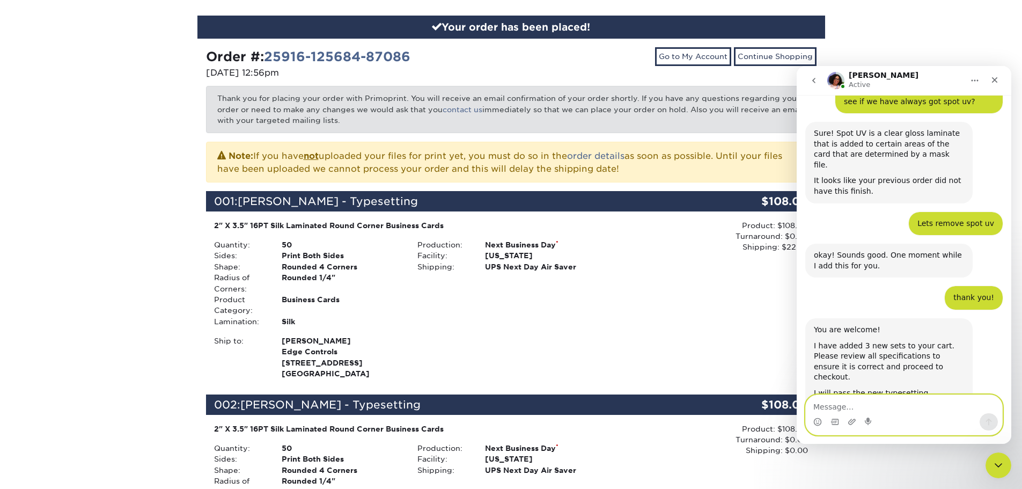
click at [883, 406] on textarea "Message…" at bounding box center [904, 404] width 196 height 18
type textarea "I just paid."
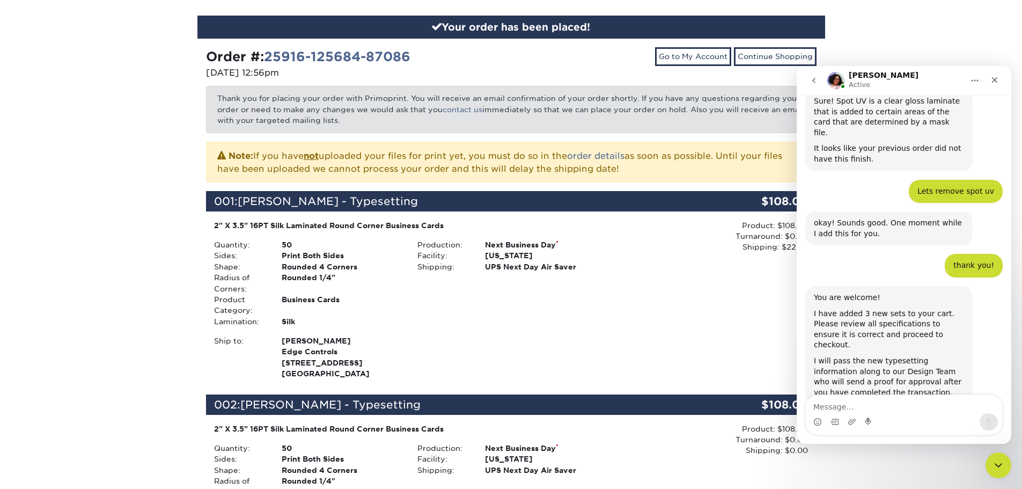
click at [500, 287] on div "Production: Next Business Day * Facility: [US_STATE] Shipping: UPS Next Day Air…" at bounding box center [511, 282] width 203 height 87
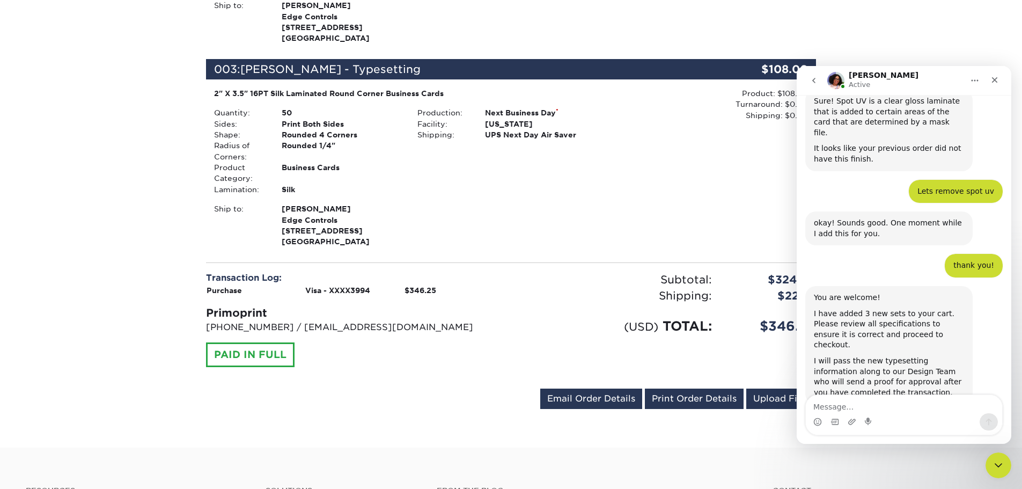
scroll to position [698, 0]
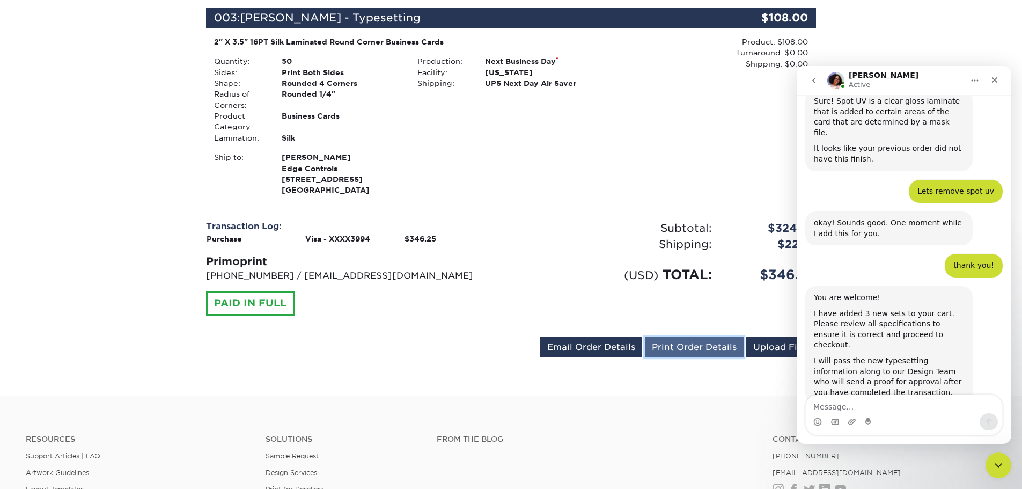
click at [700, 352] on link "Print Order Details" at bounding box center [694, 347] width 99 height 20
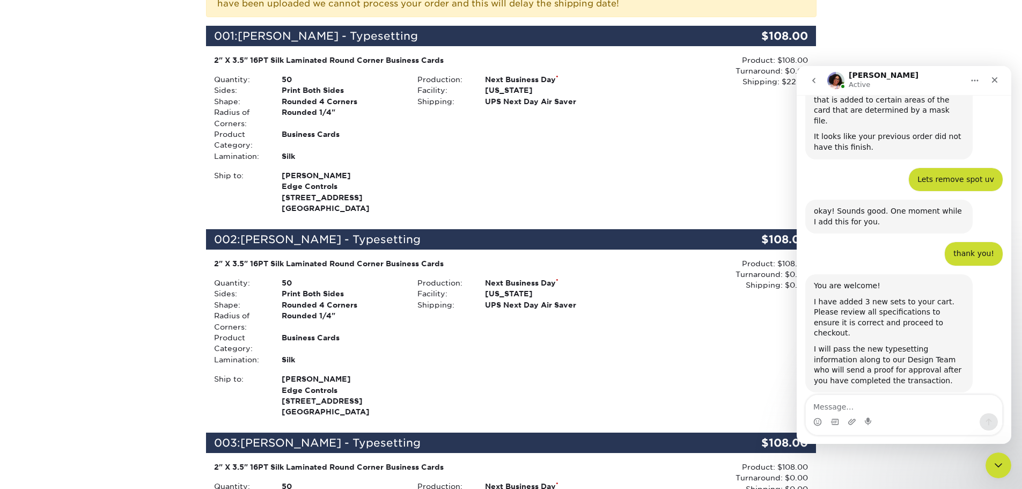
scroll to position [268, 0]
